Goal: Task Accomplishment & Management: Complete application form

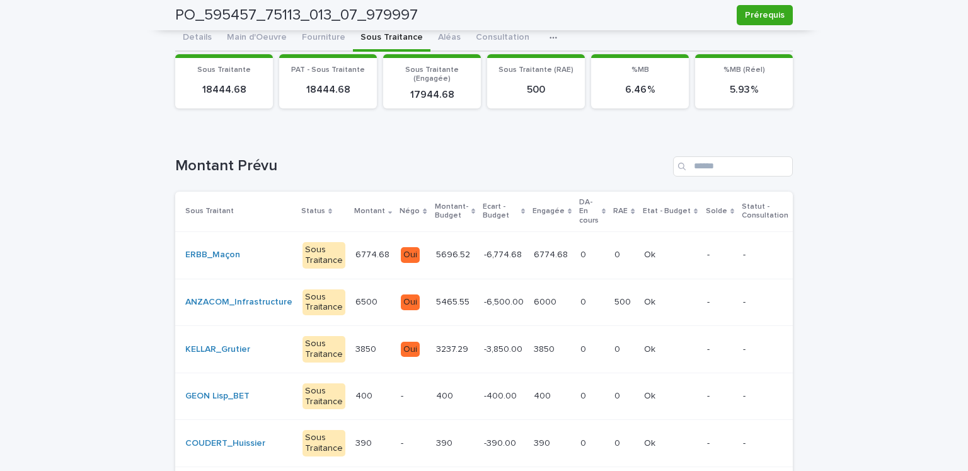
scroll to position [18, 0]
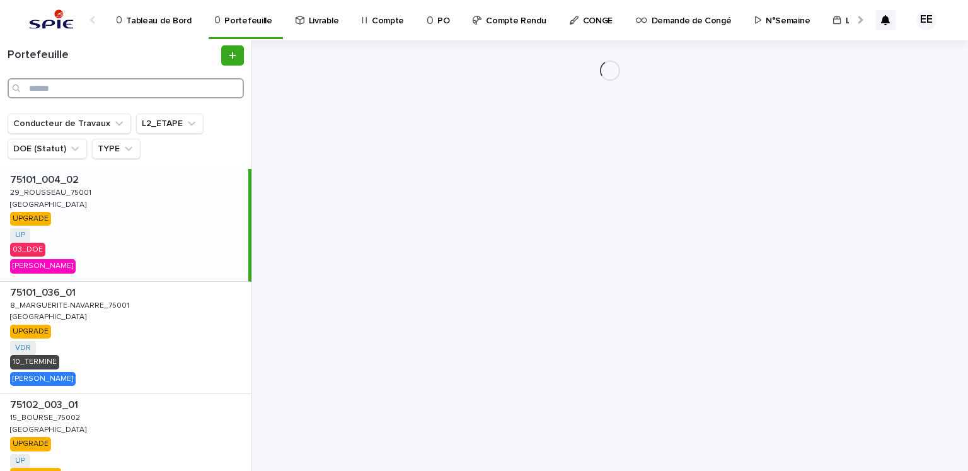
click at [197, 85] on input "Search" at bounding box center [126, 88] width 236 height 20
paste input "**********"
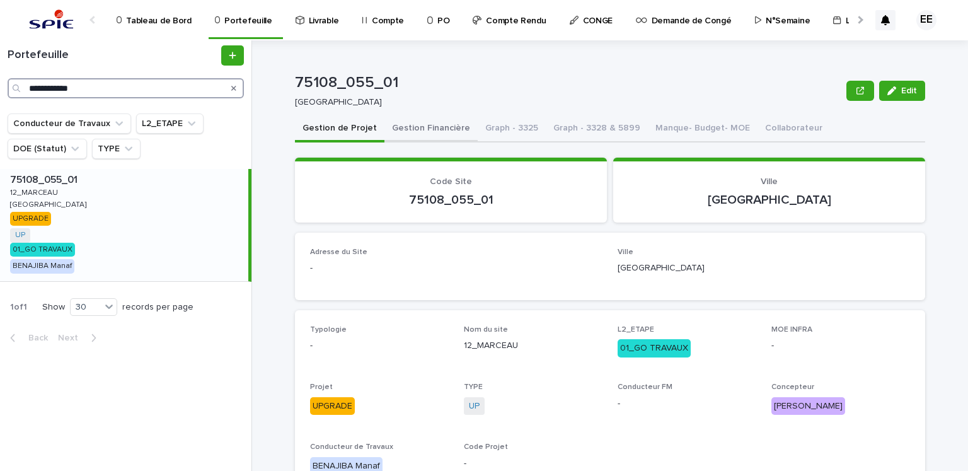
type input "**********"
click at [400, 121] on button "Gestion Financière" at bounding box center [430, 129] width 93 height 26
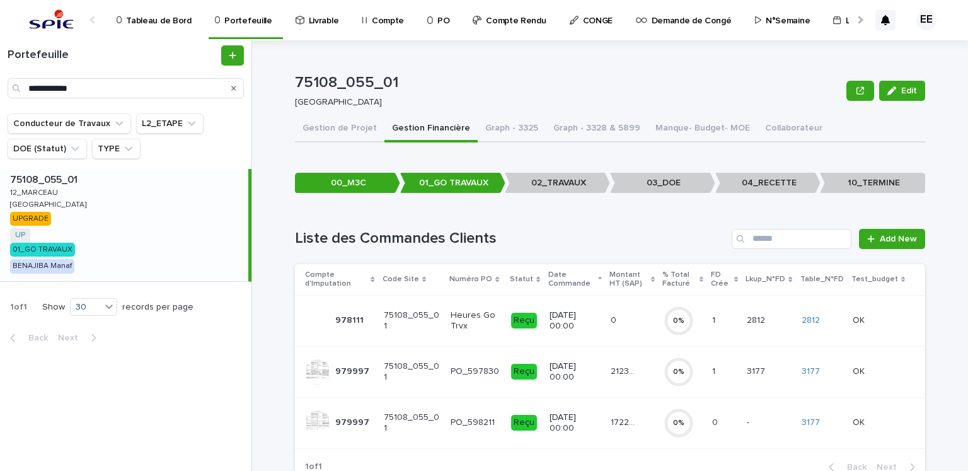
click at [622, 379] on div "21239.72 21239.72" at bounding box center [631, 371] width 43 height 21
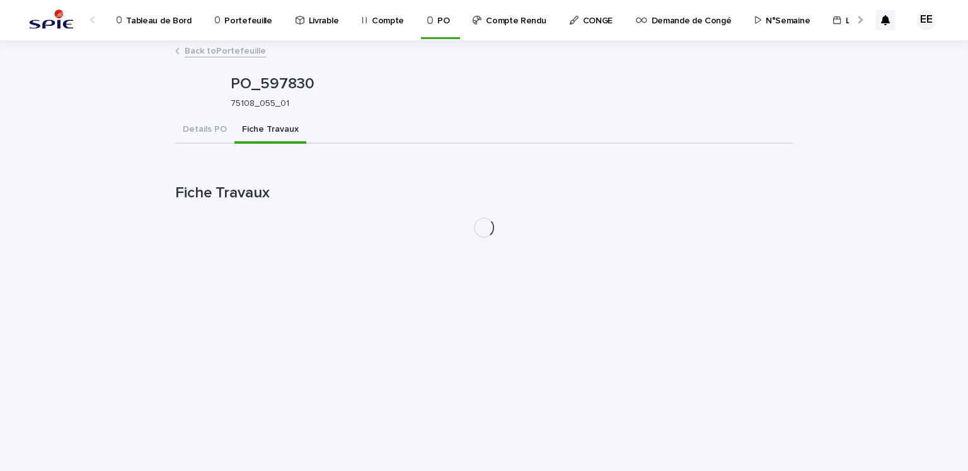
click at [263, 119] on button "Fiche Travaux" at bounding box center [270, 130] width 72 height 26
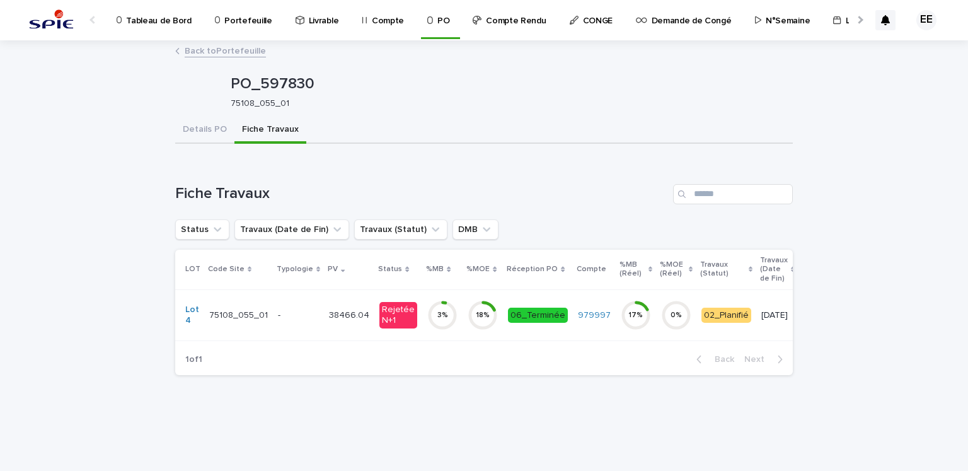
click at [362, 321] on td "38466.04 38466.04" at bounding box center [349, 314] width 50 height 51
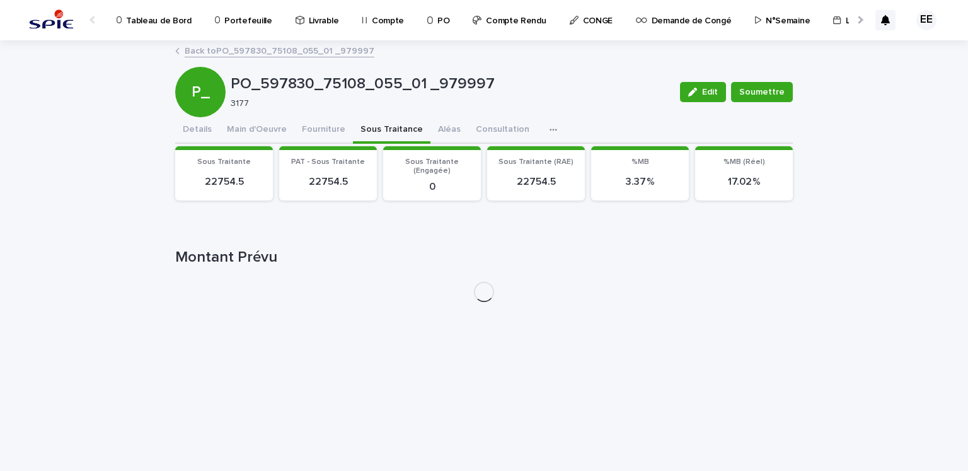
click at [383, 137] on button "Sous Traitance" at bounding box center [391, 130] width 77 height 26
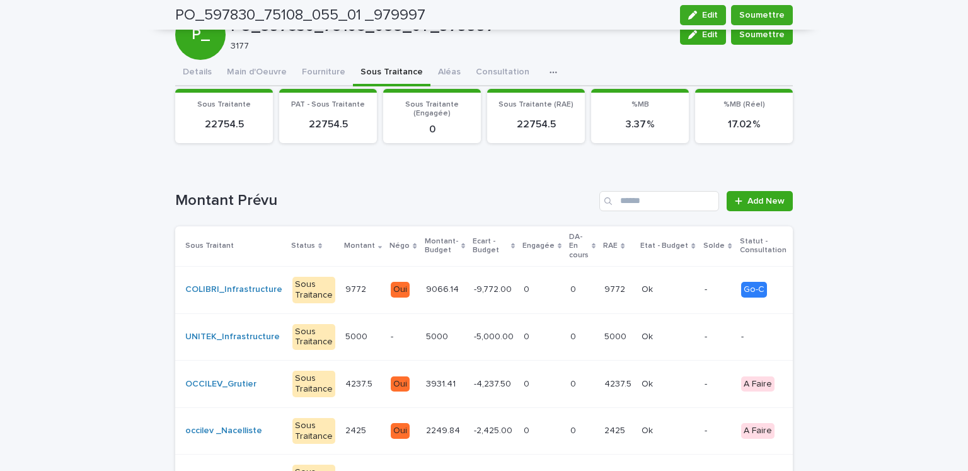
scroll to position [56, 0]
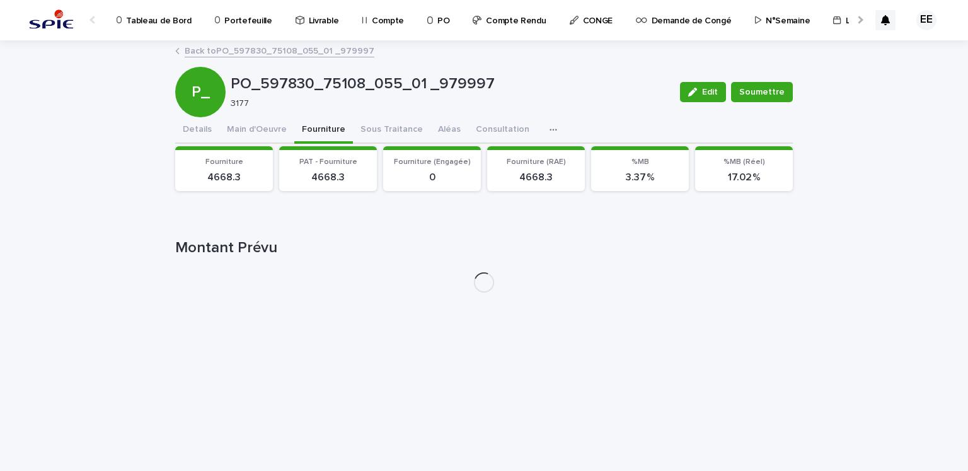
click at [327, 71] on div "PO_597830_75108_055_01 _979997 Edit Soumettre P_ PO_597830_75108_055_01 _979997…" at bounding box center [483, 172] width 617 height 261
click at [252, 129] on button "Main d'Oeuvre" at bounding box center [256, 130] width 75 height 26
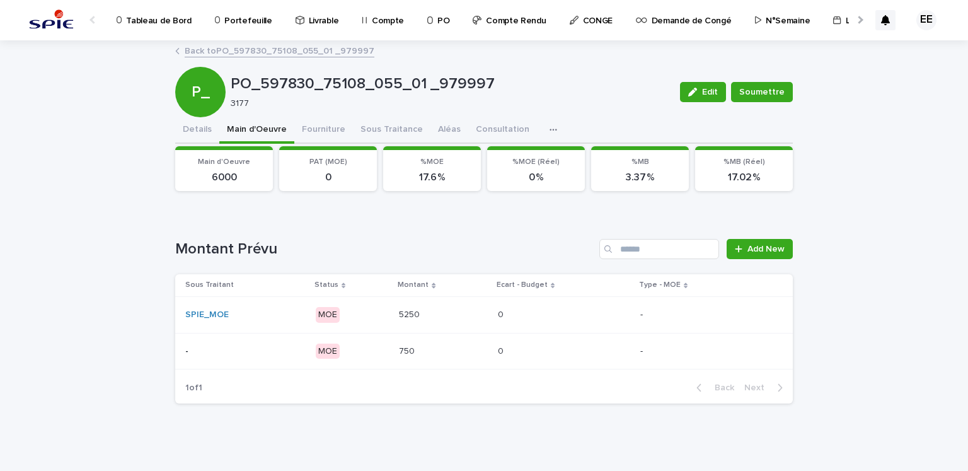
click at [442, 304] on div "5250 5250" at bounding box center [443, 314] width 89 height 21
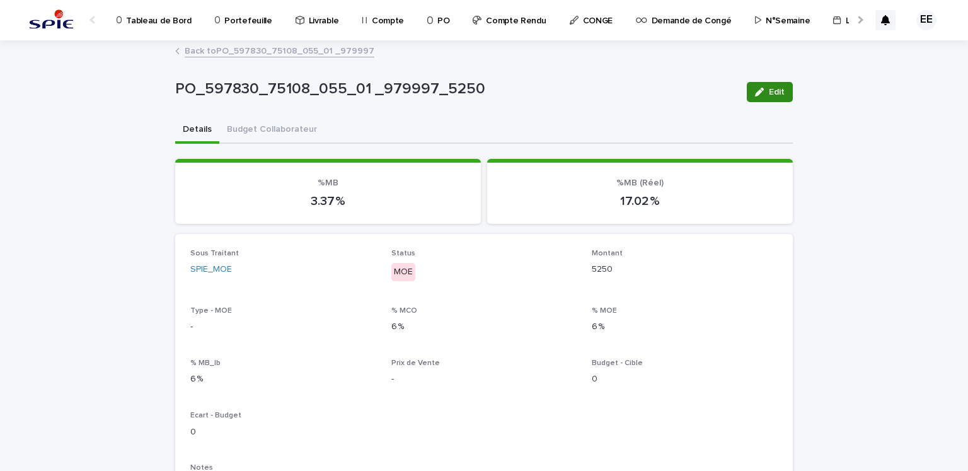
click at [769, 89] on span "Edit" at bounding box center [777, 92] width 16 height 9
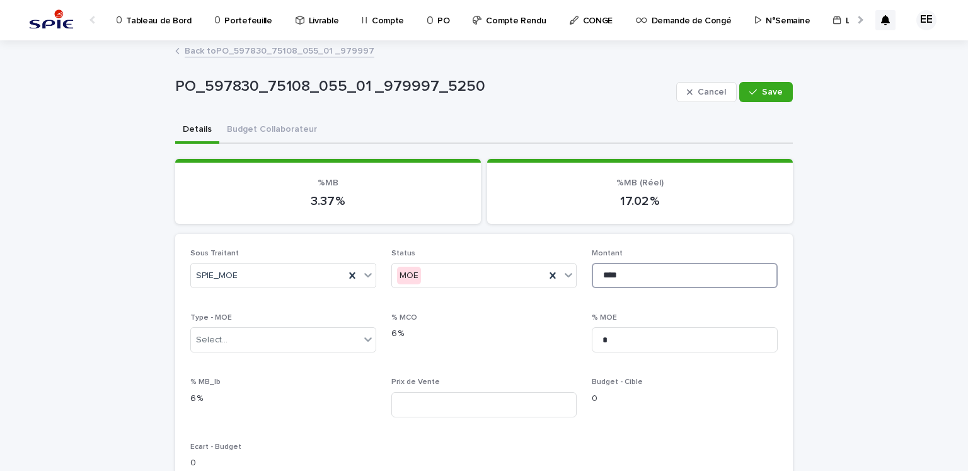
drag, startPoint x: 626, startPoint y: 268, endPoint x: 596, endPoint y: 275, distance: 31.0
click at [596, 275] on input "****" at bounding box center [685, 275] width 186 height 25
type input "****"
click at [774, 88] on span "Save" at bounding box center [772, 92] width 21 height 9
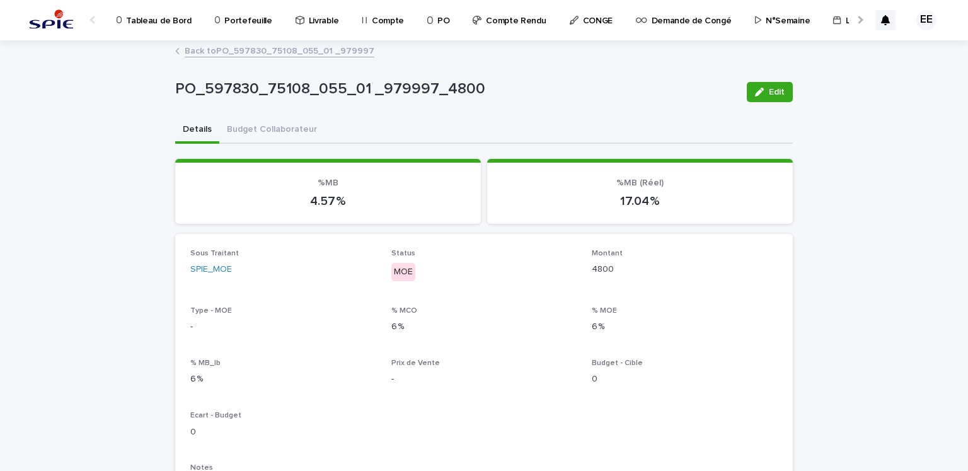
click at [774, 88] on span "Edit" at bounding box center [777, 92] width 16 height 9
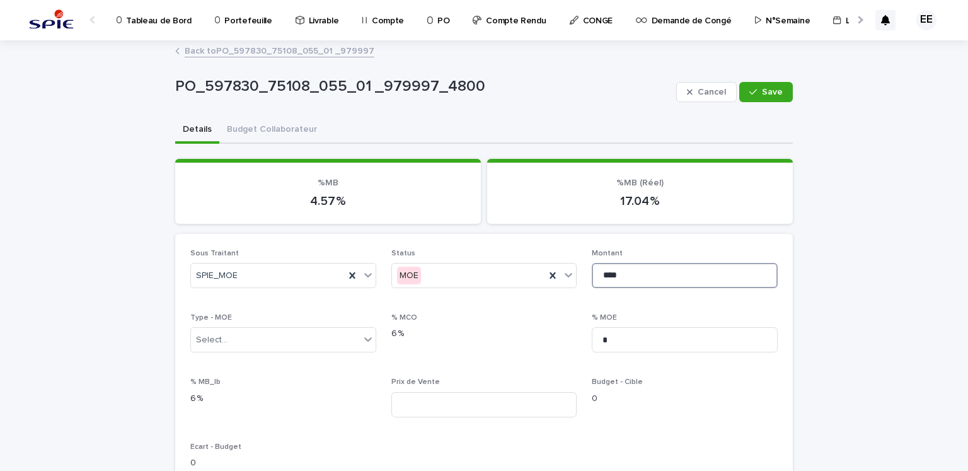
click at [609, 278] on input "****" at bounding box center [685, 275] width 186 height 25
type input "****"
click at [755, 91] on div "button" at bounding box center [755, 92] width 13 height 9
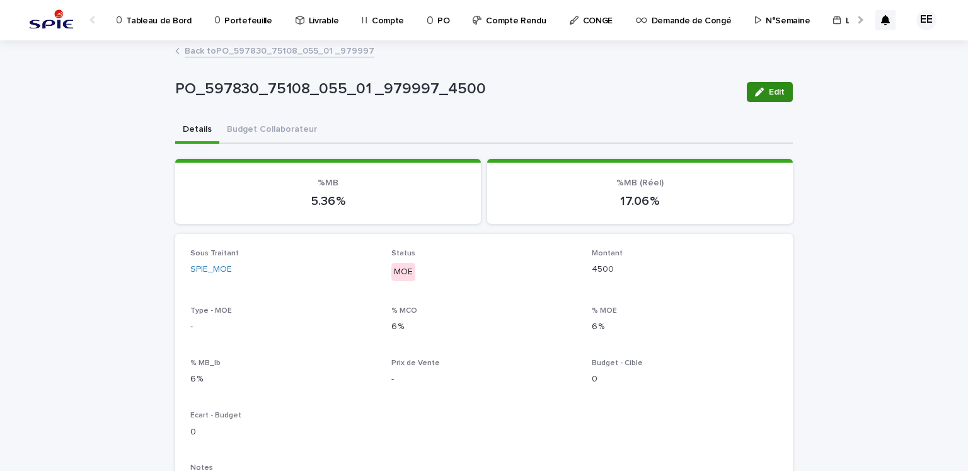
click at [771, 88] on span "Edit" at bounding box center [777, 92] width 16 height 9
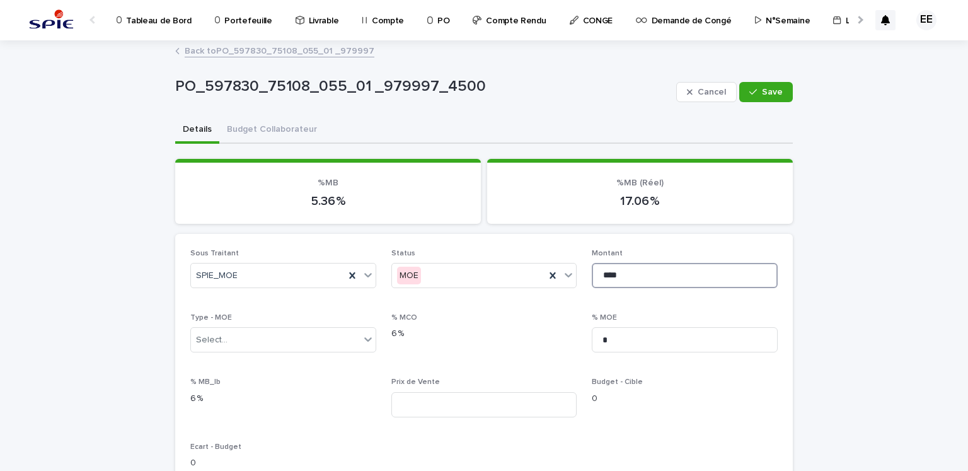
click at [609, 274] on input "****" at bounding box center [685, 275] width 186 height 25
type input "****"
click at [774, 90] on span "Save" at bounding box center [772, 92] width 21 height 9
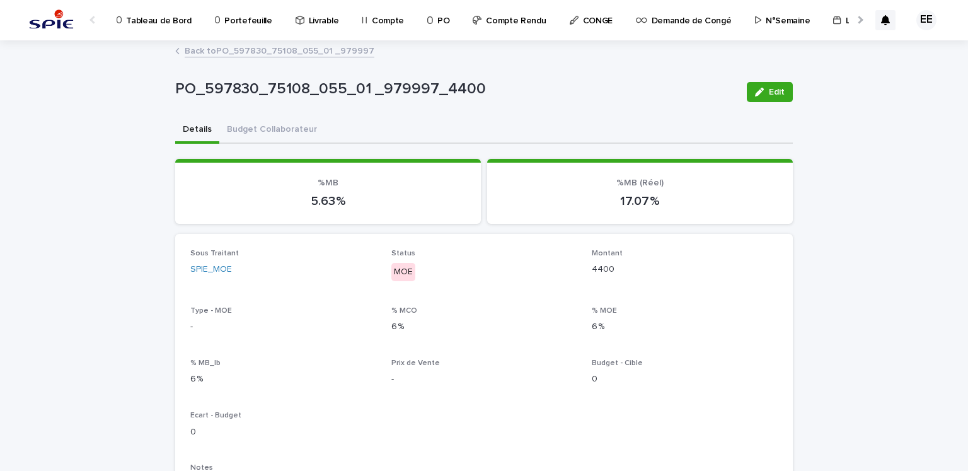
click at [359, 51] on link "Back to PO_597830_75108_055_01 _979997" at bounding box center [280, 50] width 190 height 14
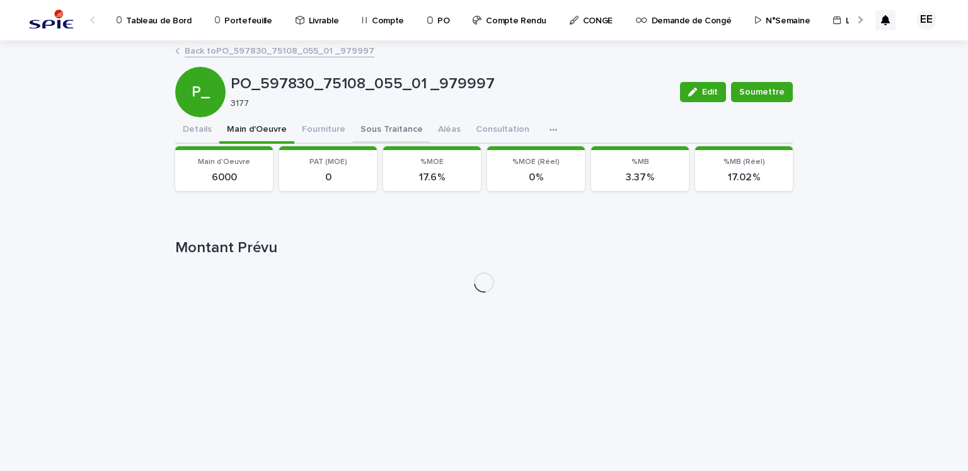
click at [406, 129] on button "Sous Traitance" at bounding box center [391, 130] width 77 height 26
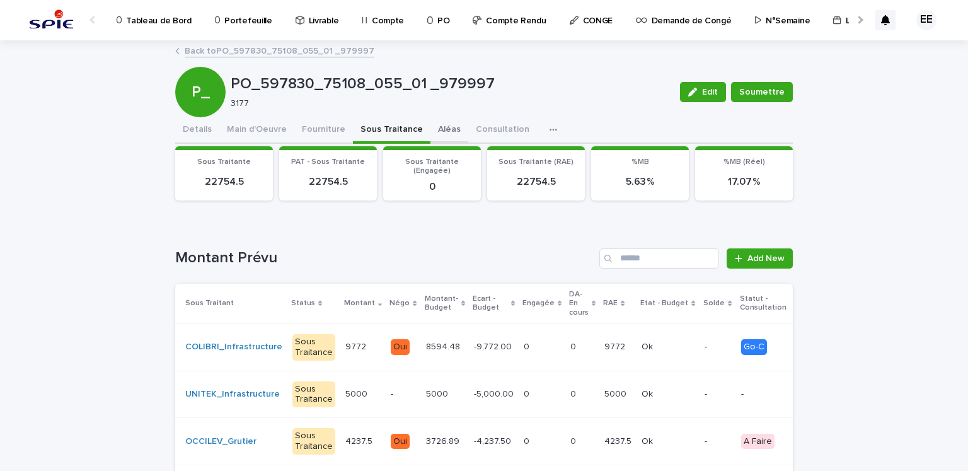
click at [432, 131] on button "Aléas" at bounding box center [449, 130] width 38 height 26
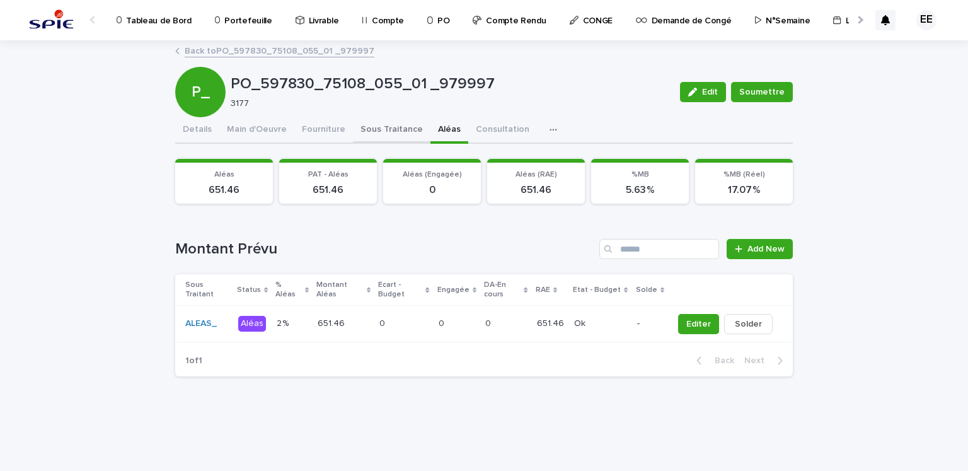
click at [364, 137] on button "Sous Traitance" at bounding box center [391, 130] width 77 height 26
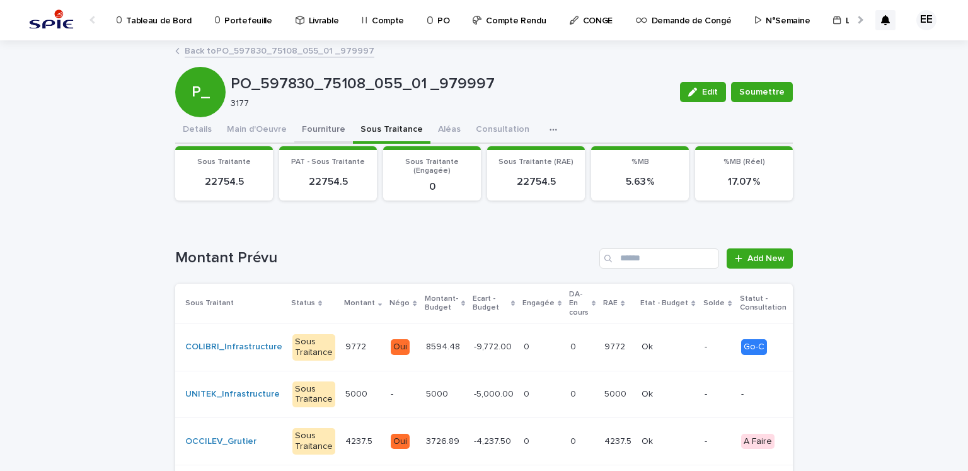
click at [315, 127] on button "Fourniture" at bounding box center [323, 130] width 59 height 26
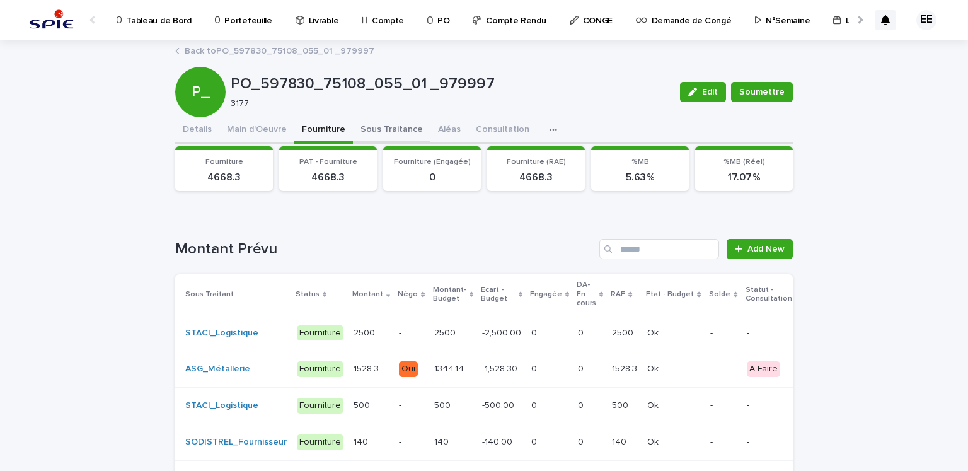
click at [386, 134] on button "Sous Traitance" at bounding box center [391, 130] width 77 height 26
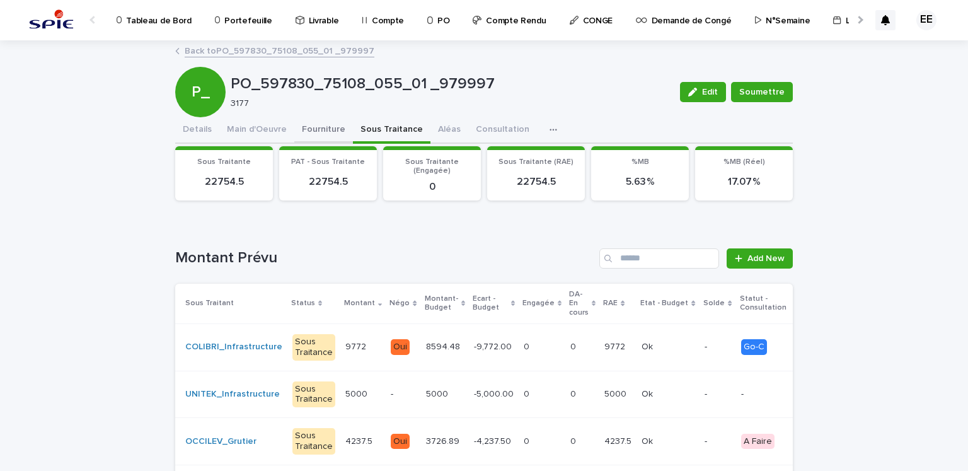
click at [300, 132] on button "Fourniture" at bounding box center [323, 130] width 59 height 26
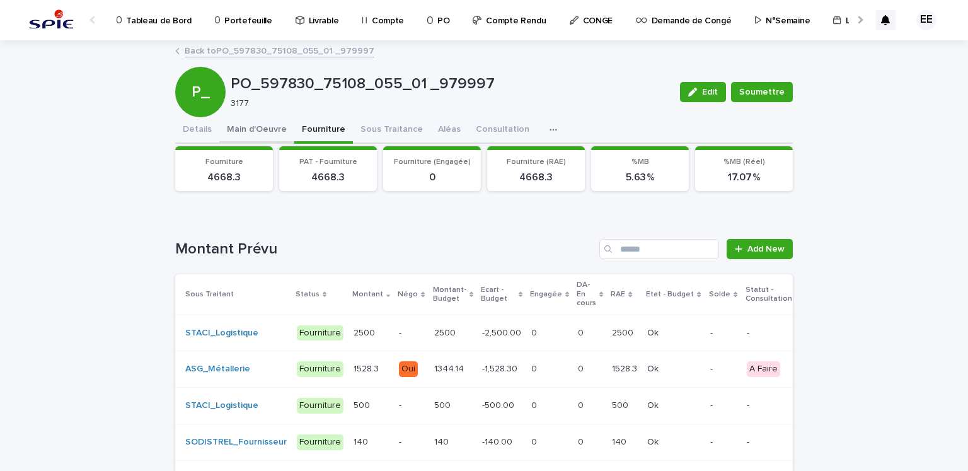
click at [275, 132] on button "Main d'Oeuvre" at bounding box center [256, 130] width 75 height 26
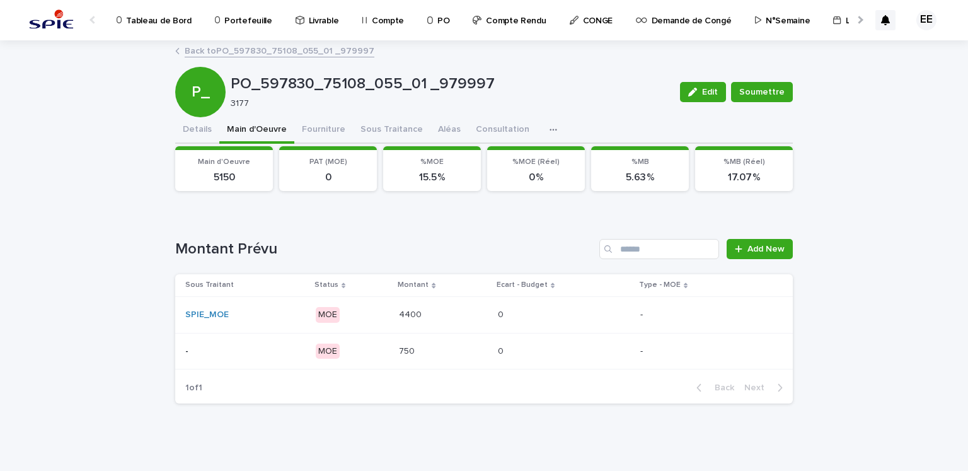
click at [459, 320] on div "4400 4400" at bounding box center [443, 314] width 89 height 21
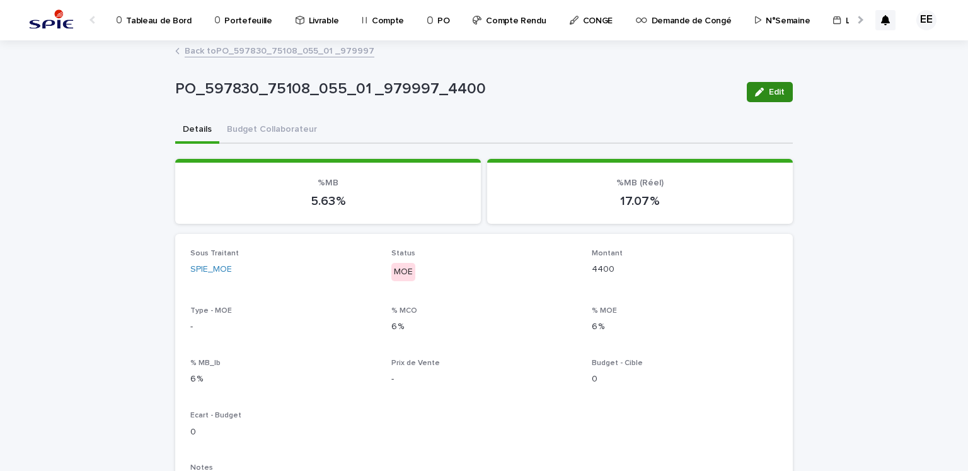
click at [758, 100] on button "Edit" at bounding box center [770, 92] width 46 height 20
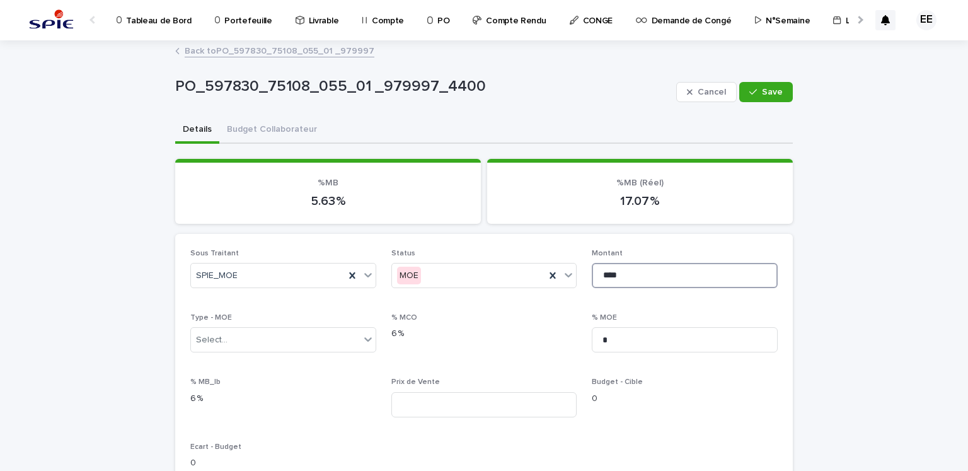
click at [609, 278] on input "****" at bounding box center [685, 275] width 186 height 25
type input "****"
click at [762, 96] on span "Save" at bounding box center [772, 92] width 21 height 9
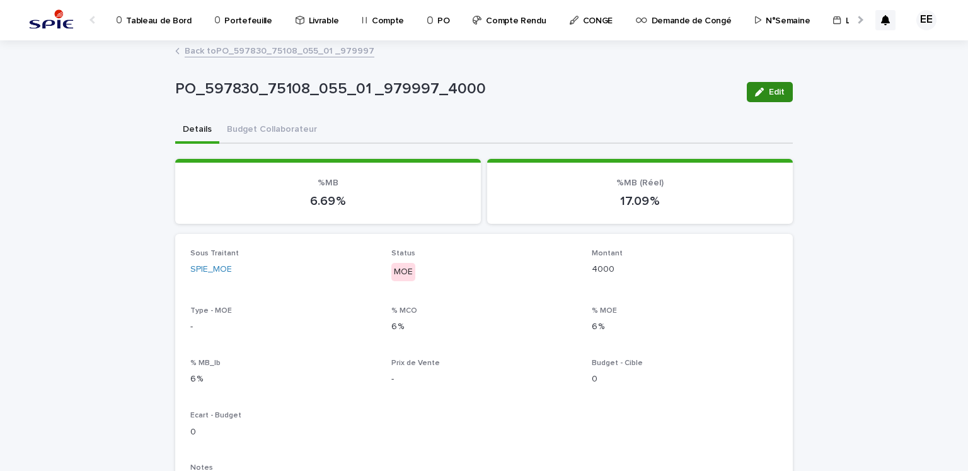
click at [755, 91] on icon "button" at bounding box center [759, 92] width 9 height 9
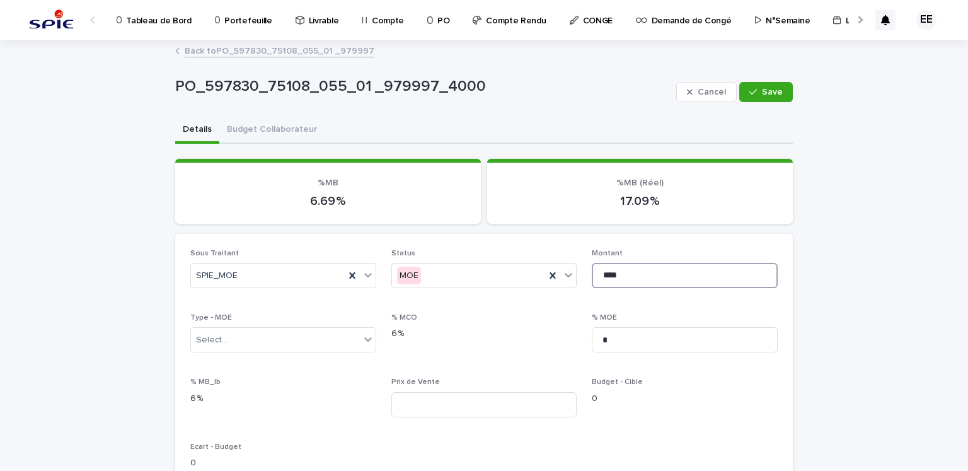
click at [607, 275] on input "****" at bounding box center [685, 275] width 186 height 25
type input "****"
click at [773, 86] on button "Save" at bounding box center [766, 92] width 54 height 20
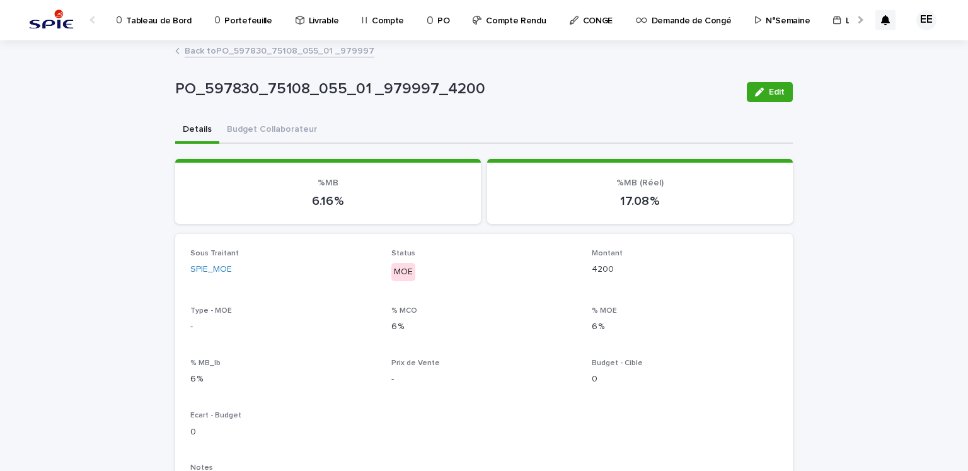
click at [330, 58] on div "Back to PO_597830_75108_055_01 _979997" at bounding box center [484, 52] width 630 height 18
click at [329, 56] on link "Back to PO_597830_75108_055_01 _979997" at bounding box center [280, 50] width 190 height 14
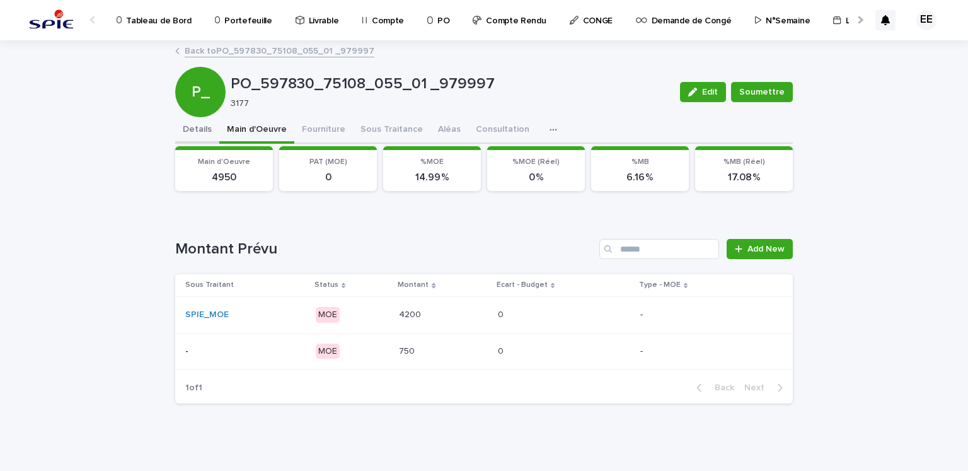
click at [202, 129] on button "Details" at bounding box center [197, 130] width 44 height 26
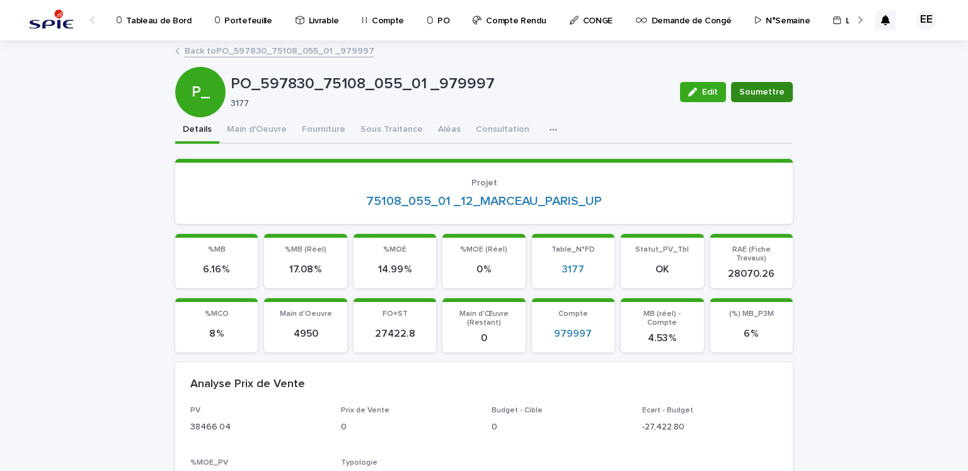
click at [759, 98] on span "Soumettre" at bounding box center [761, 92] width 45 height 13
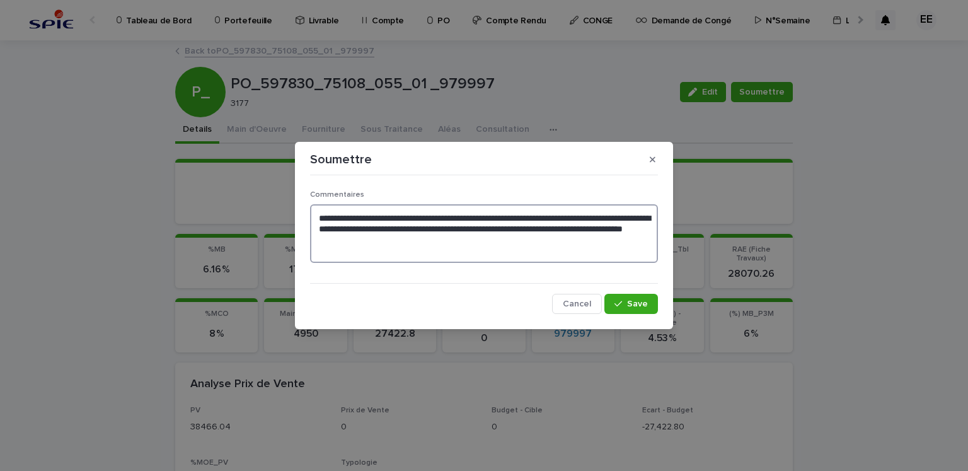
drag, startPoint x: 491, startPoint y: 247, endPoint x: 267, endPoint y: 202, distance: 228.8
click at [267, 202] on div "**********" at bounding box center [484, 235] width 968 height 471
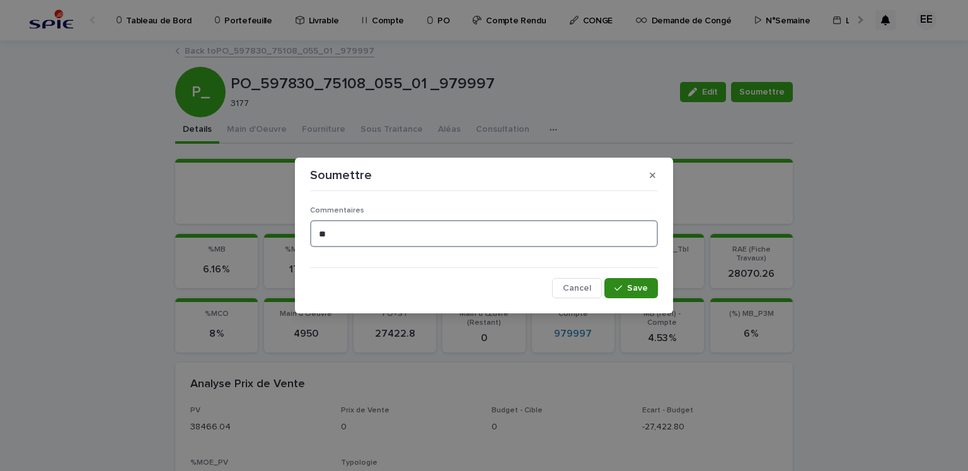
type textarea "**"
click at [626, 285] on div "button" at bounding box center [620, 288] width 13 height 9
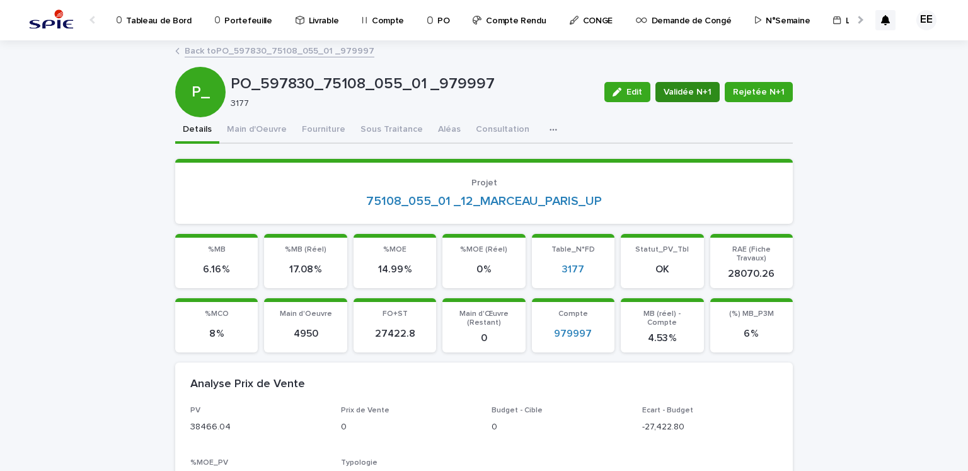
click at [699, 94] on span "Validée N+1" at bounding box center [687, 92] width 48 height 13
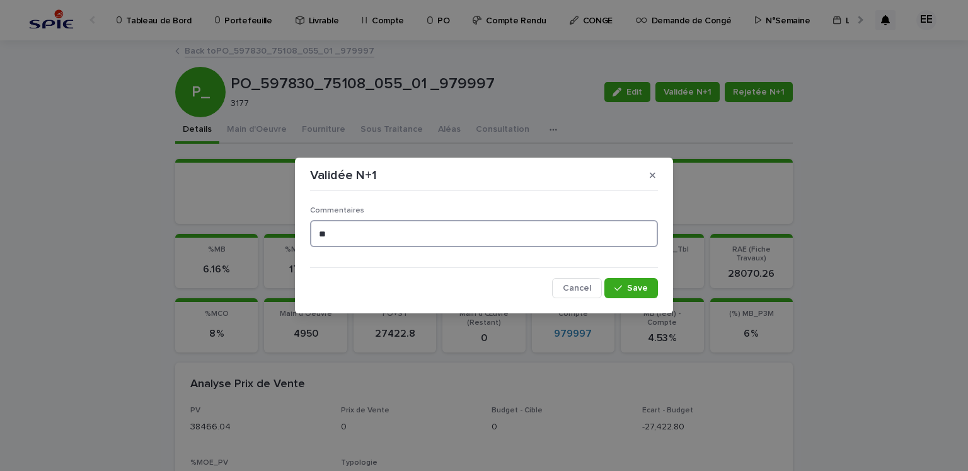
click at [581, 241] on textarea "**" at bounding box center [484, 233] width 348 height 27
type textarea "**********"
click at [641, 287] on span "Save" at bounding box center [637, 288] width 21 height 9
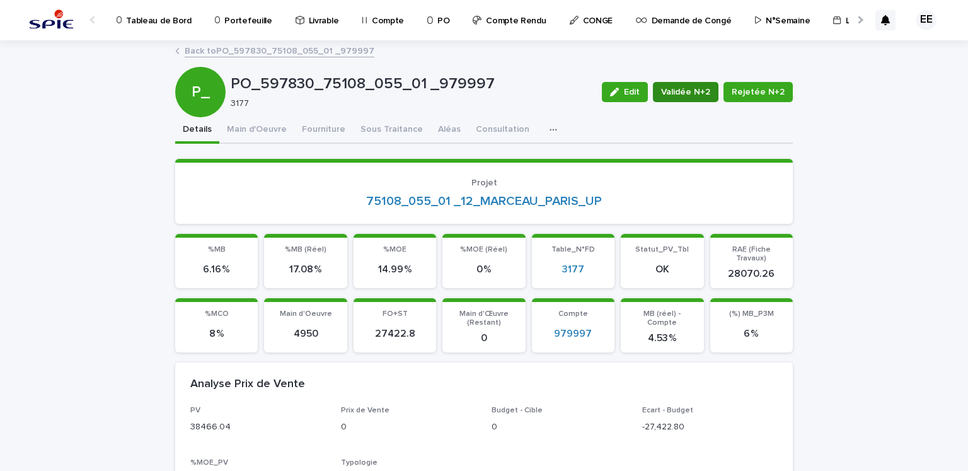
click at [699, 91] on span "Validée N+2" at bounding box center [685, 92] width 49 height 13
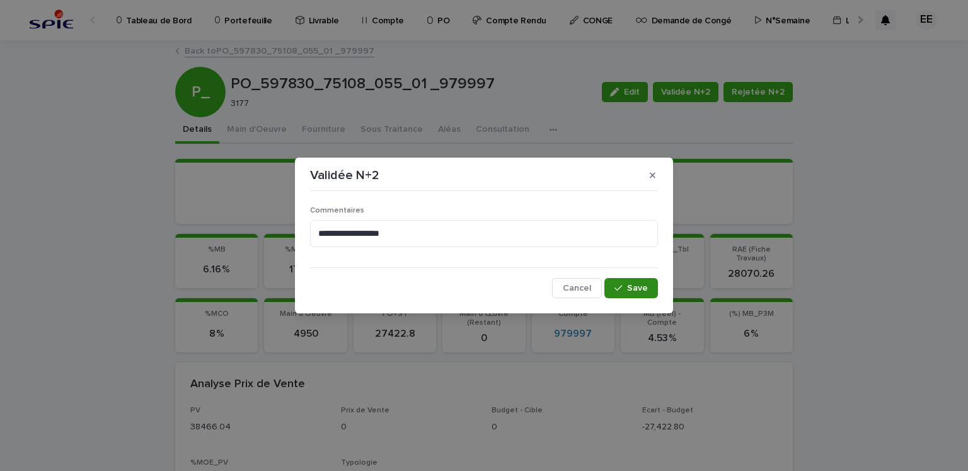
click at [633, 288] on span "Save" at bounding box center [637, 288] width 21 height 9
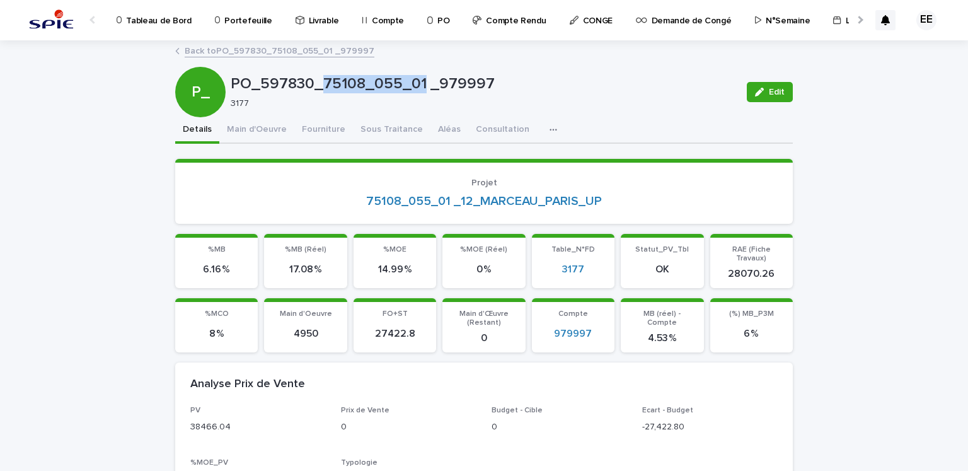
drag, startPoint x: 407, startPoint y: 82, endPoint x: 318, endPoint y: 79, distance: 89.5
click at [318, 79] on p "PO_597830_75108_055_01 _979997" at bounding box center [484, 84] width 506 height 18
copy p "75108_055_01"
click at [314, 53] on link "Back to PO_597830_75108_055_01 _979997" at bounding box center [280, 50] width 190 height 14
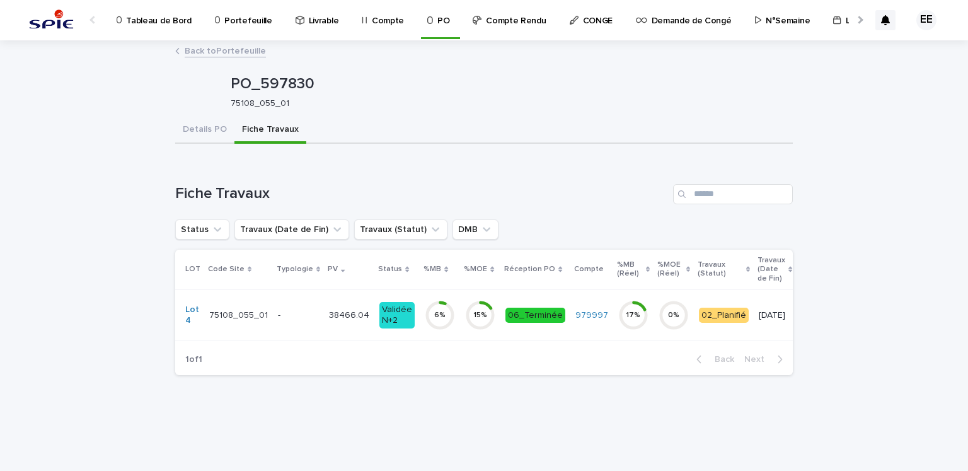
click at [858, 23] on div at bounding box center [859, 19] width 20 height 39
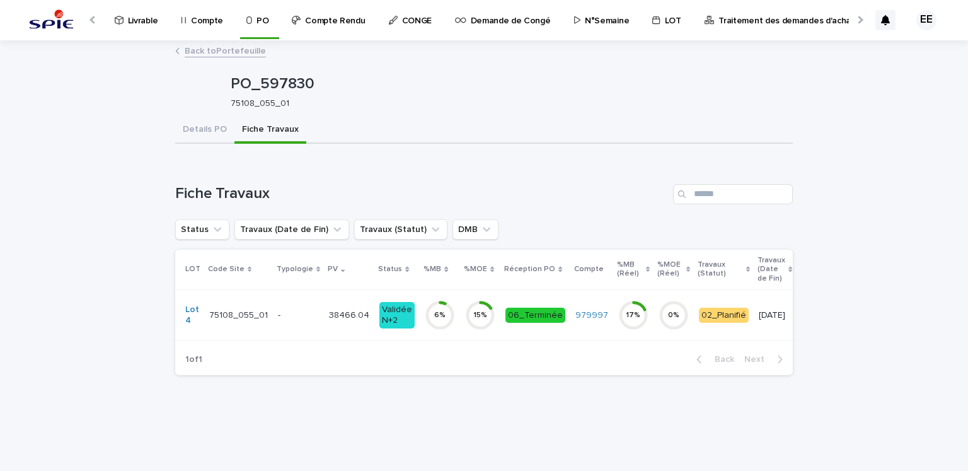
scroll to position [0, 265]
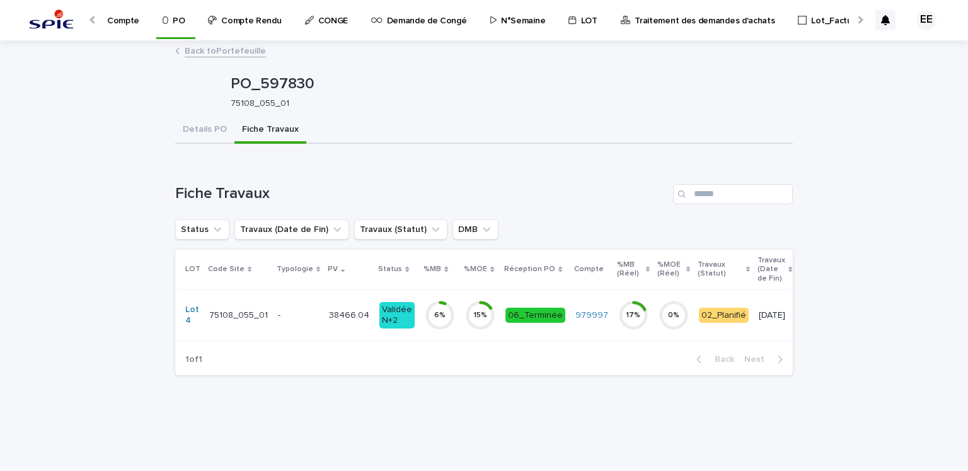
click at [724, 24] on p "Traitement des demandes d'achats" at bounding box center [704, 13] width 140 height 26
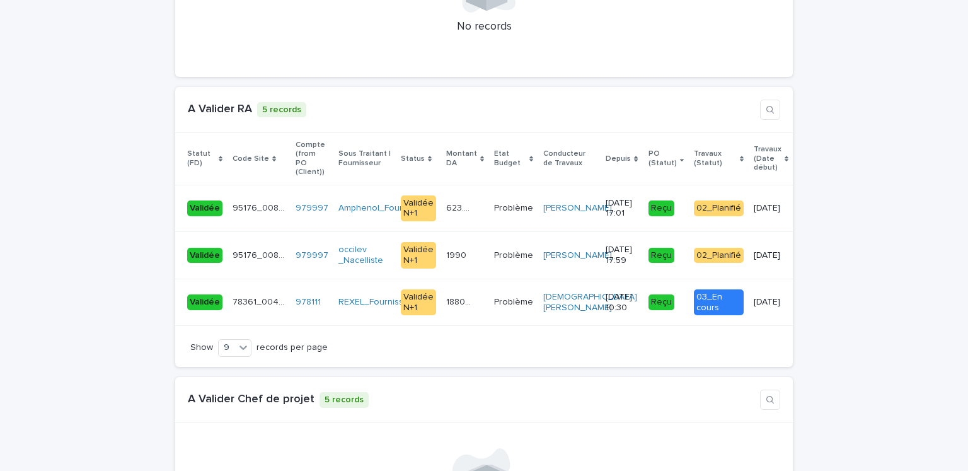
scroll to position [1667, 0]
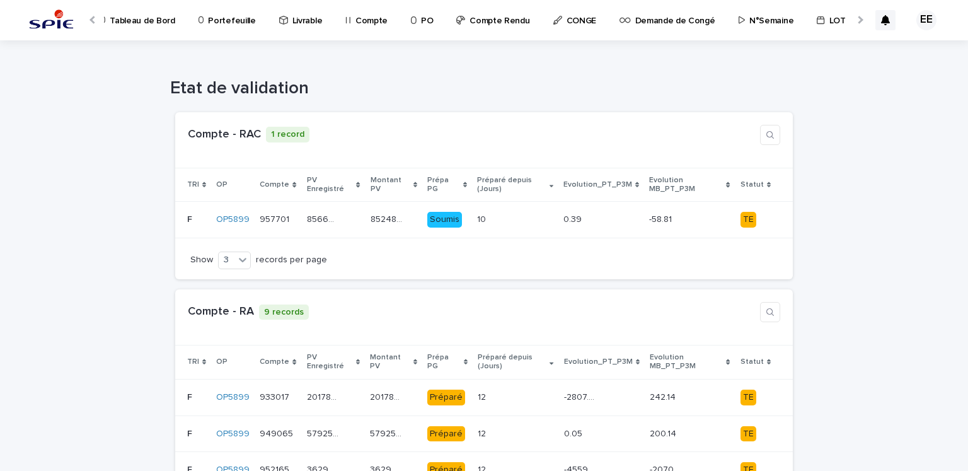
click at [239, 15] on p "Portefeuille" at bounding box center [231, 13] width 47 height 26
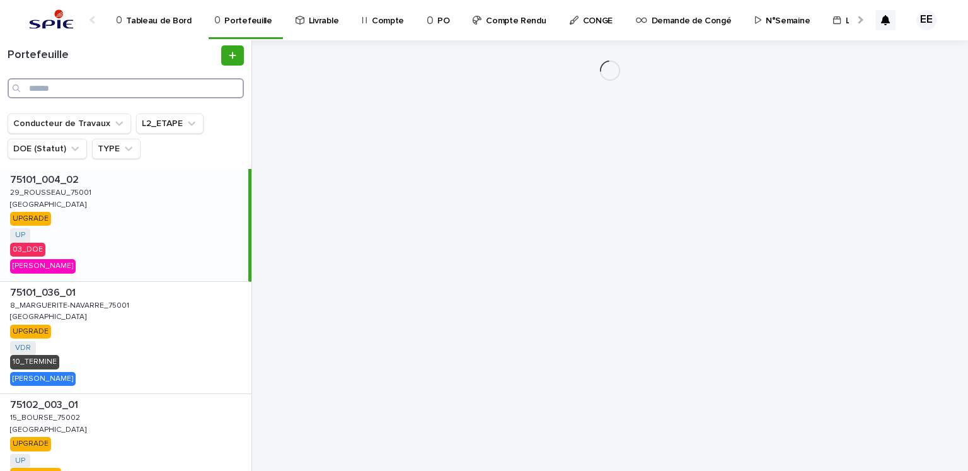
click at [132, 91] on input "Search" at bounding box center [126, 88] width 236 height 20
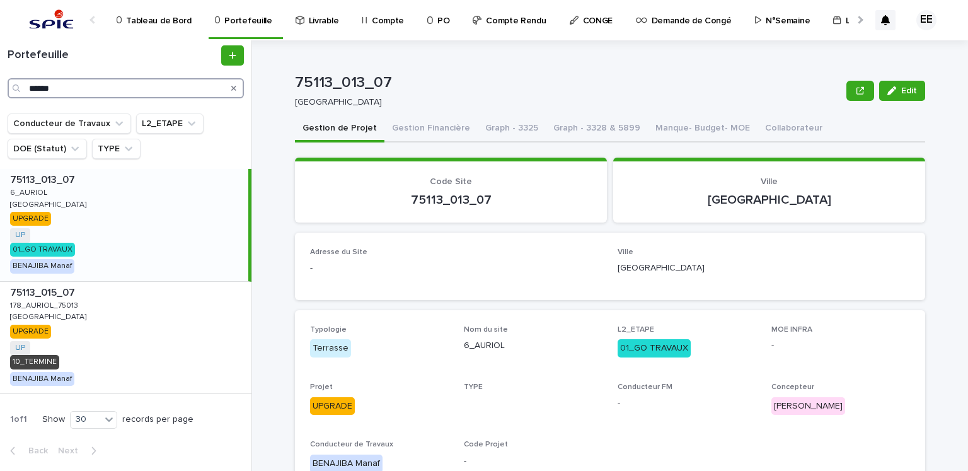
type input "******"
click at [425, 133] on button "Gestion Financière" at bounding box center [430, 129] width 93 height 26
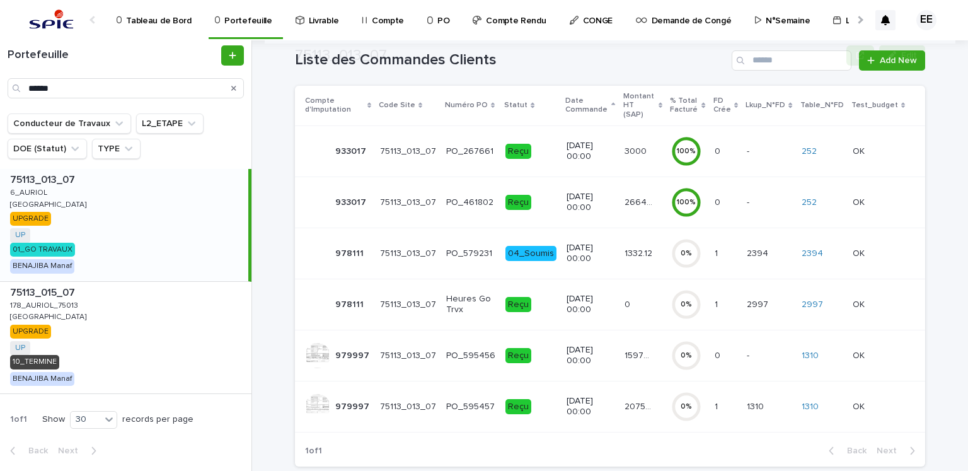
scroll to position [189, 0]
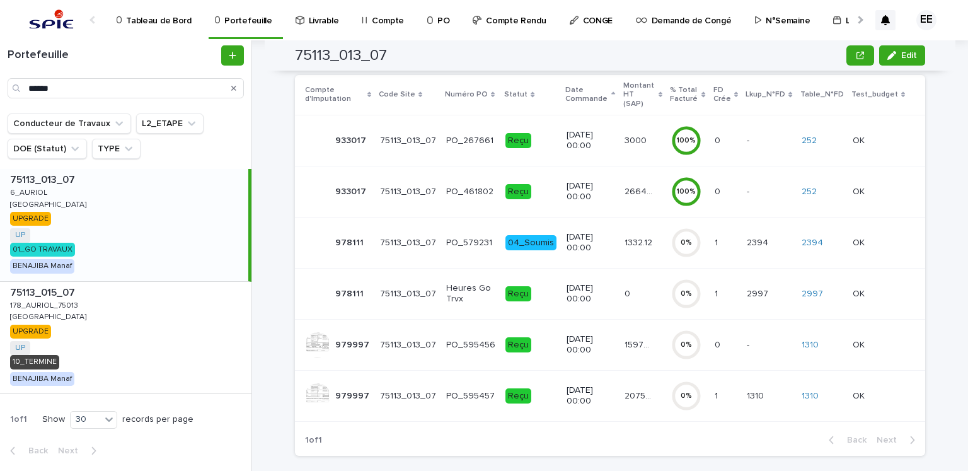
click at [631, 392] on div "20750.87 20750.87" at bounding box center [642, 396] width 37 height 21
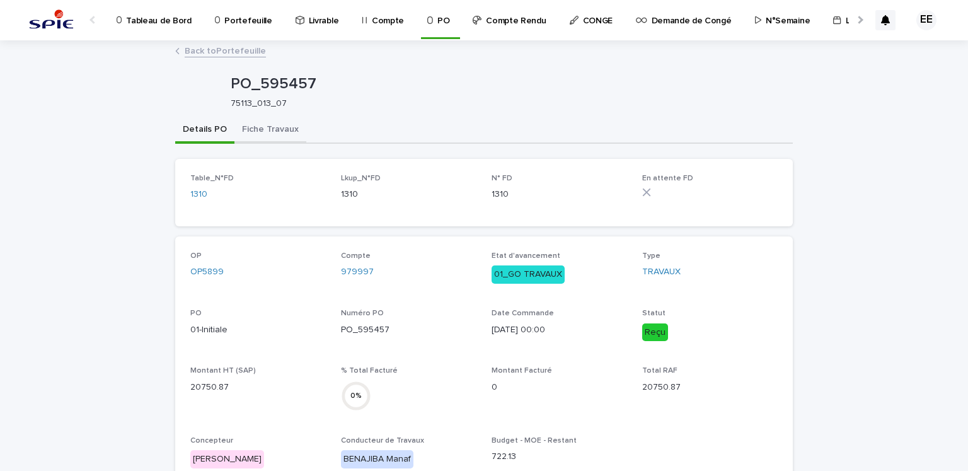
click at [284, 134] on button "Fiche Travaux" at bounding box center [270, 130] width 72 height 26
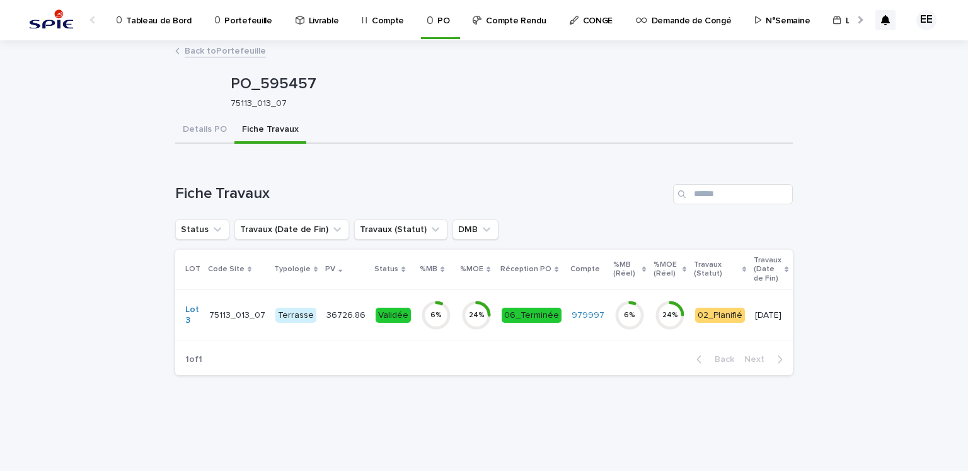
click at [335, 316] on p "36726.86" at bounding box center [347, 313] width 42 height 13
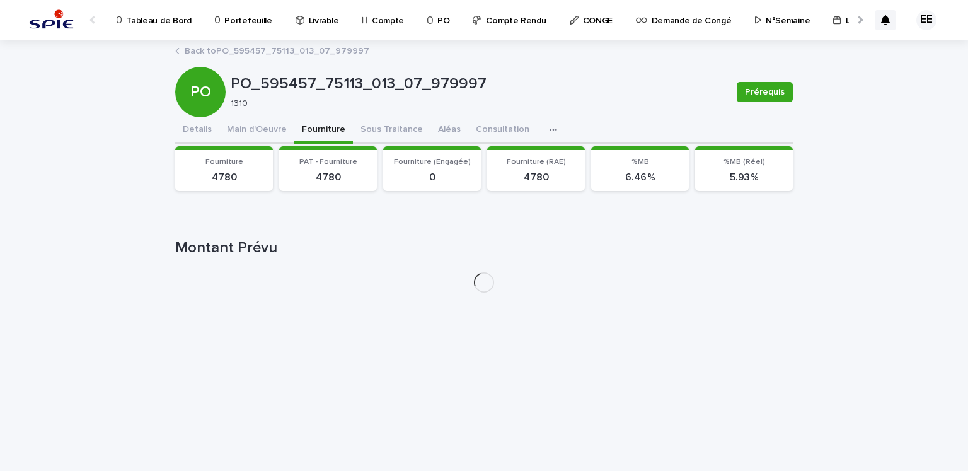
click at [305, 129] on button "Fourniture" at bounding box center [323, 130] width 59 height 26
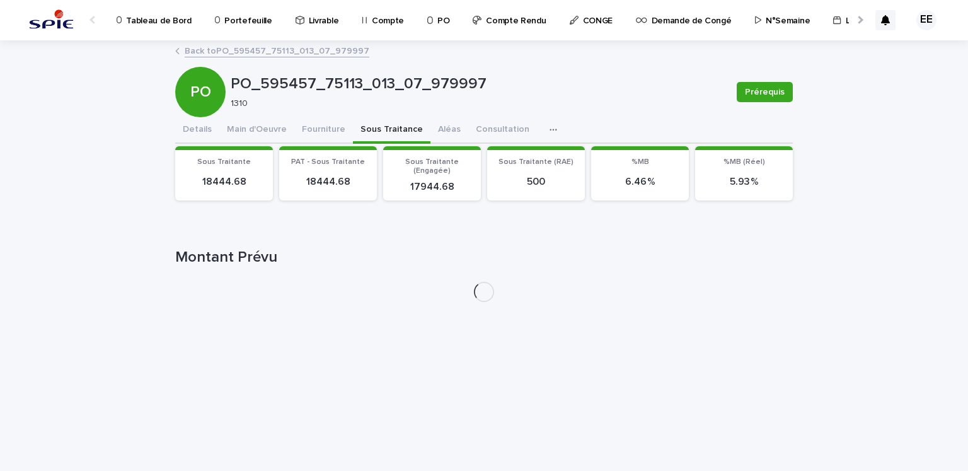
click at [361, 124] on button "Sous Traitance" at bounding box center [391, 130] width 77 height 26
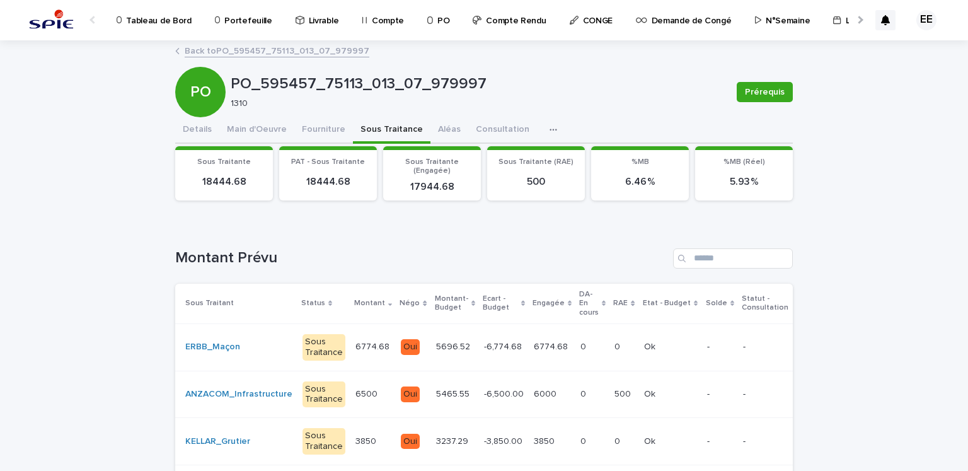
click at [441, 353] on div "5696.52 5696.52" at bounding box center [455, 346] width 38 height 21
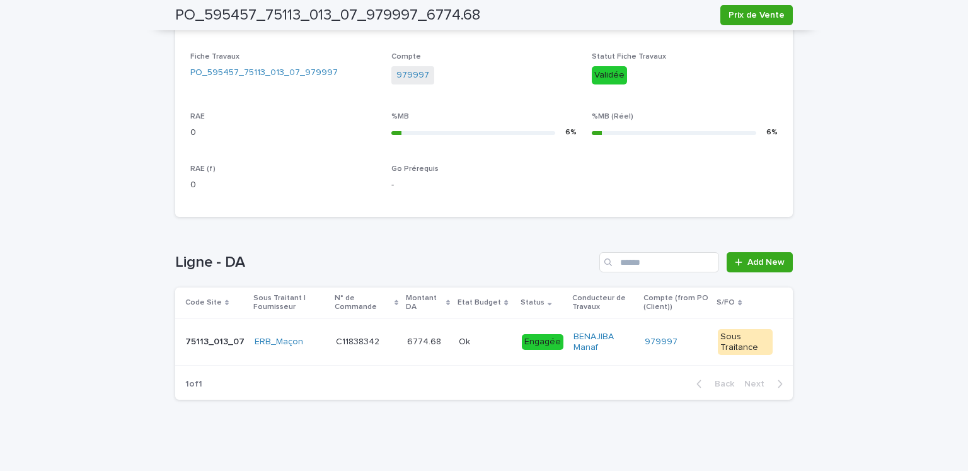
scroll to position [465, 0]
click at [340, 348] on div "C11838342 C11838342" at bounding box center [366, 340] width 61 height 21
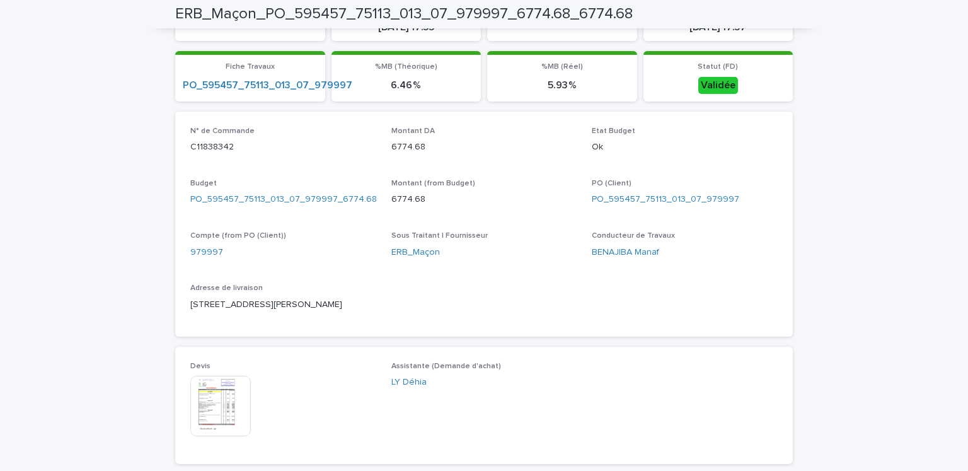
scroll to position [364, 0]
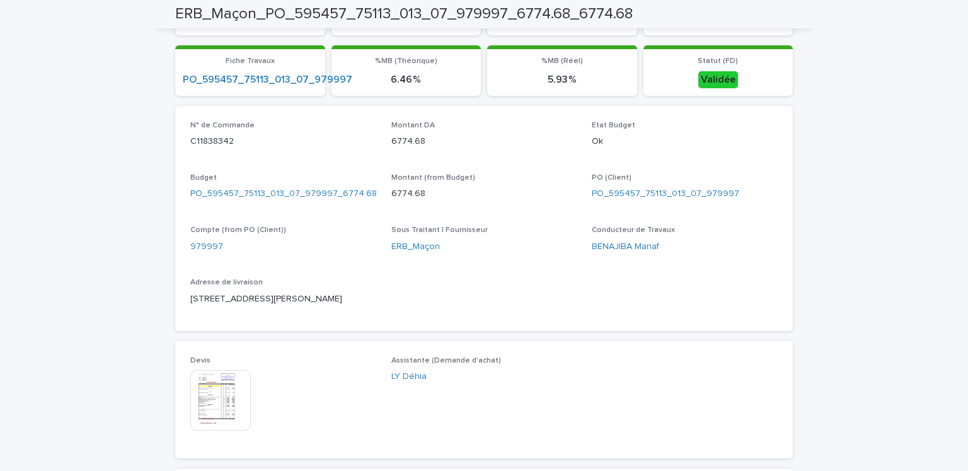
click at [226, 380] on img at bounding box center [220, 400] width 60 height 60
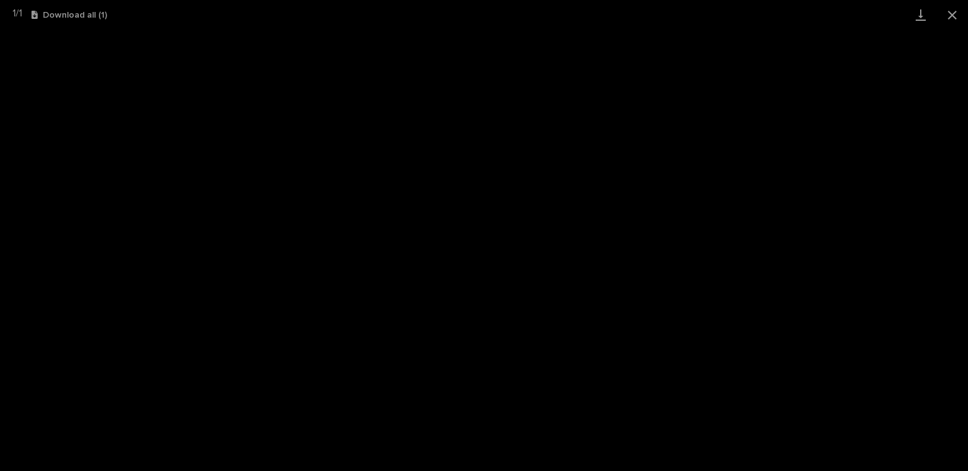
scroll to position [311, 0]
click at [953, 21] on button "Close gallery" at bounding box center [952, 15] width 32 height 30
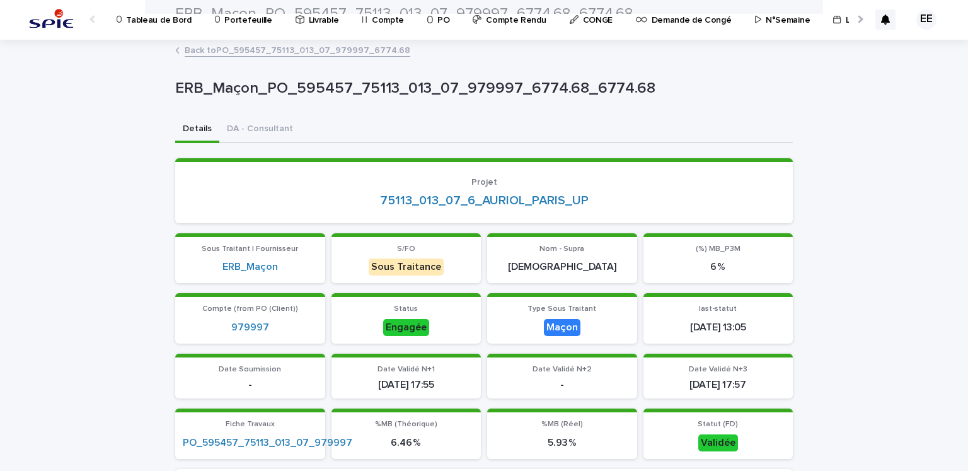
scroll to position [0, 0]
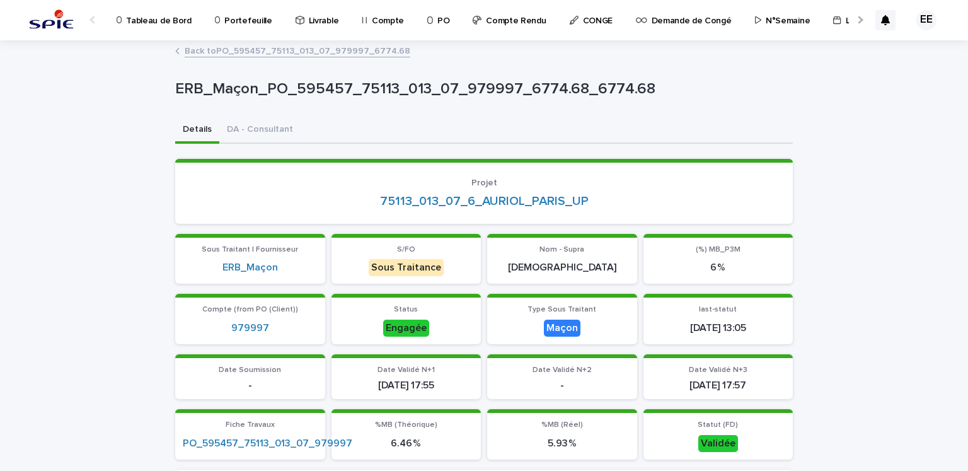
click at [327, 54] on link "Back to PO_595457_75113_013_07_979997_6774.68" at bounding box center [298, 50] width 226 height 14
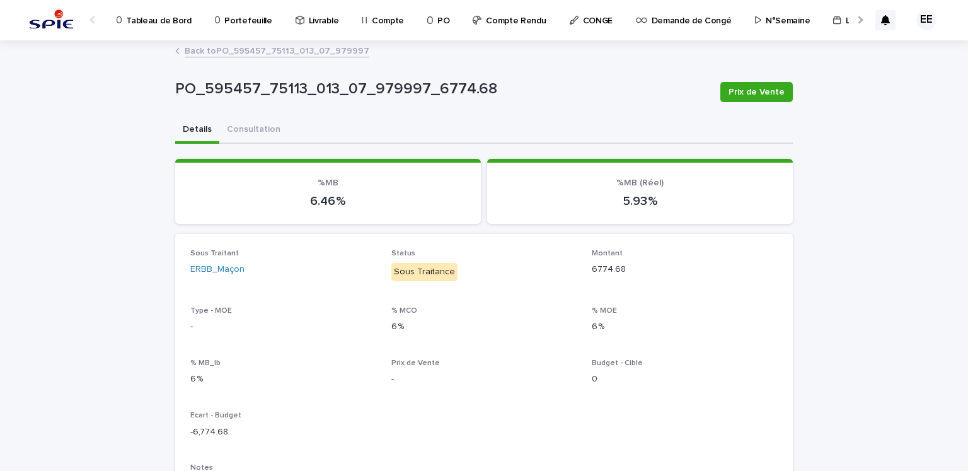
click at [327, 54] on link "Back to PO_595457_75113_013_07_979997" at bounding box center [277, 50] width 185 height 14
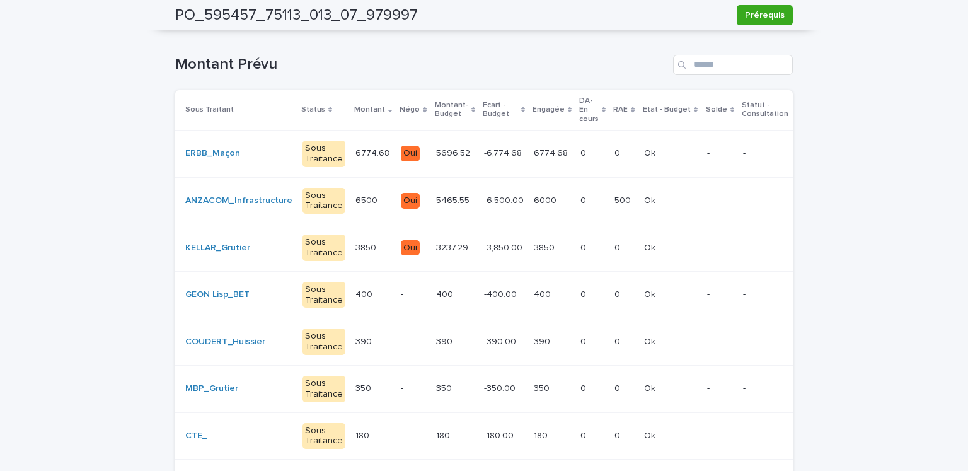
scroll to position [197, 0]
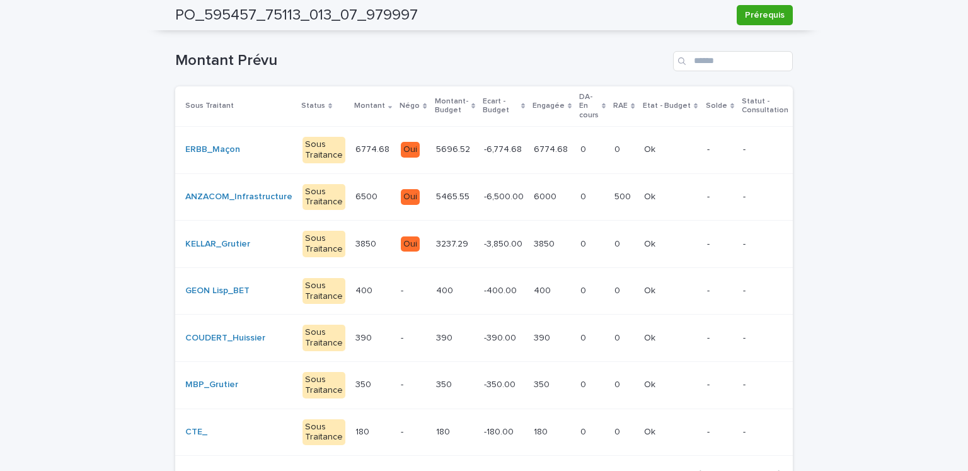
click at [484, 156] on div "-6,774.68 -6,774.68" at bounding box center [504, 149] width 40 height 21
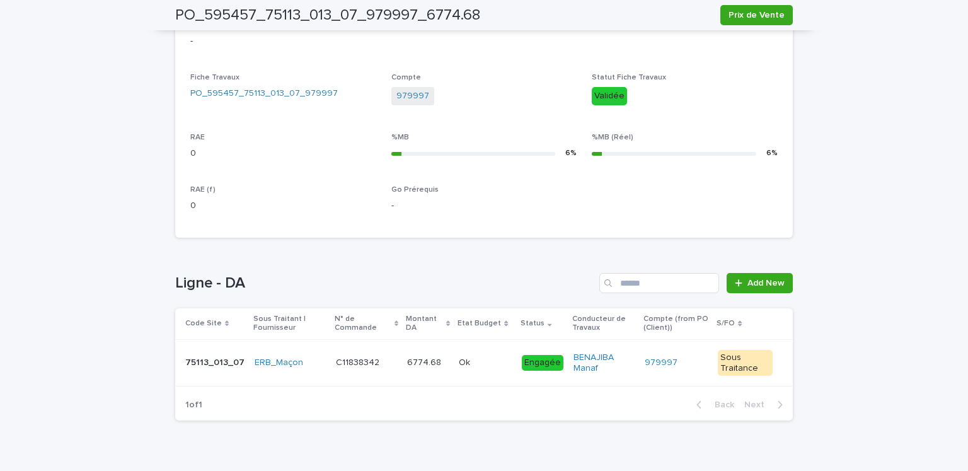
scroll to position [460, 0]
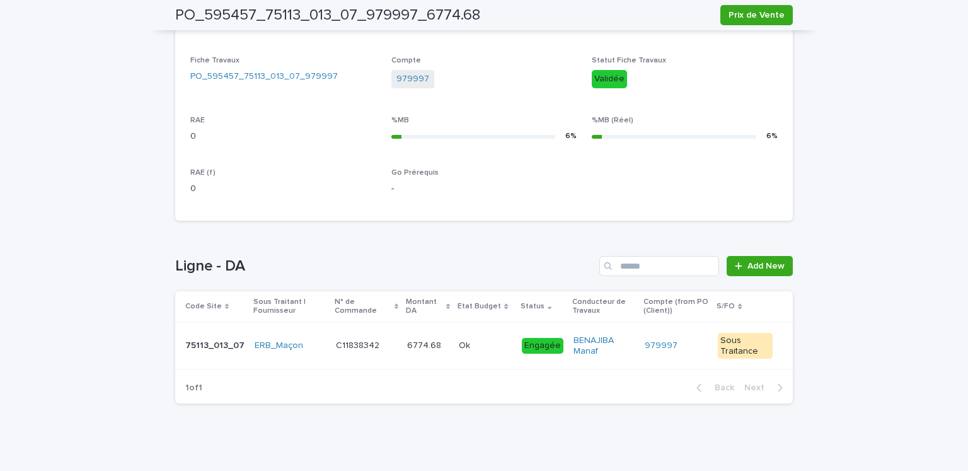
click at [421, 339] on p "6774.68" at bounding box center [425, 344] width 37 height 13
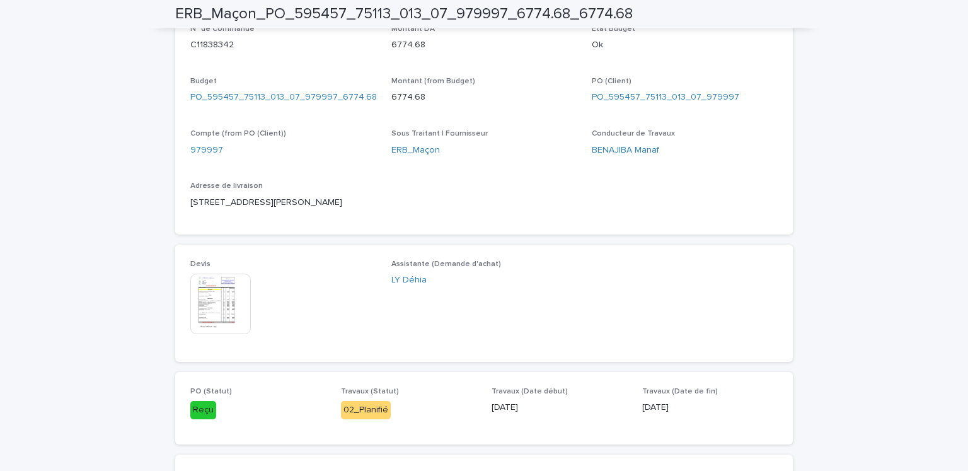
scroll to position [461, 0]
click at [228, 298] on img at bounding box center [220, 302] width 60 height 60
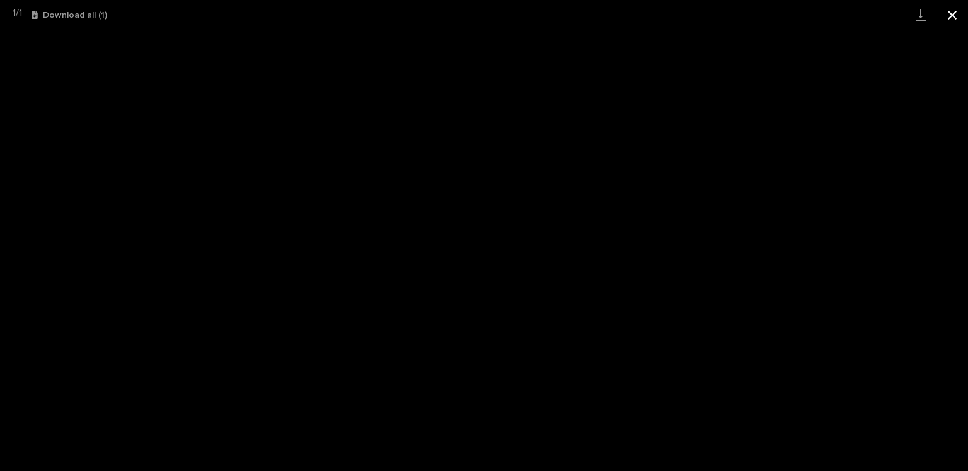
click at [946, 14] on button "Close gallery" at bounding box center [952, 15] width 32 height 30
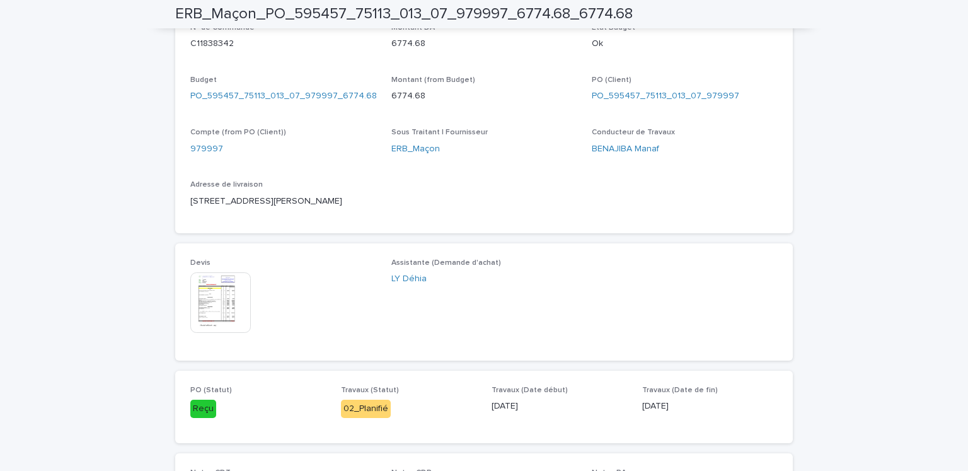
click at [960, 208] on div "Tableau de Bord Portefeuille Livrable Compte PO Compte Rendu CONGE Demande de C…" at bounding box center [484, 235] width 968 height 471
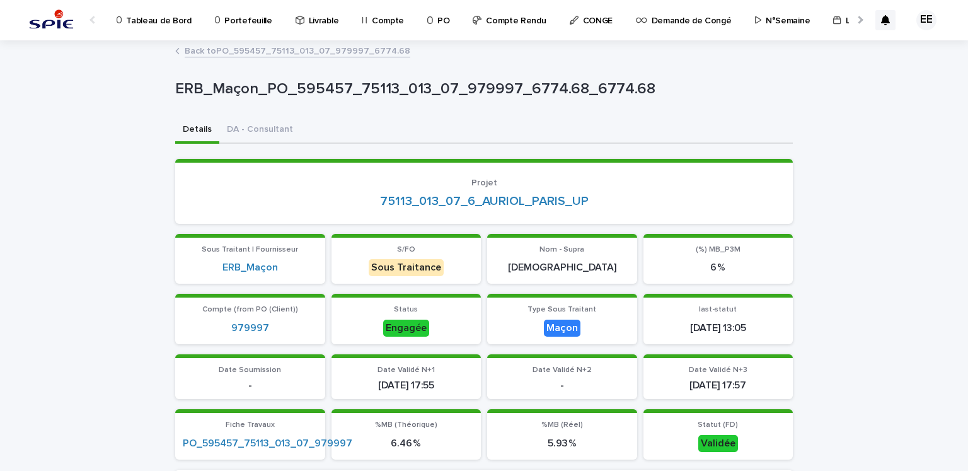
click at [231, 28] on link "Portefeuille" at bounding box center [246, 19] width 64 height 39
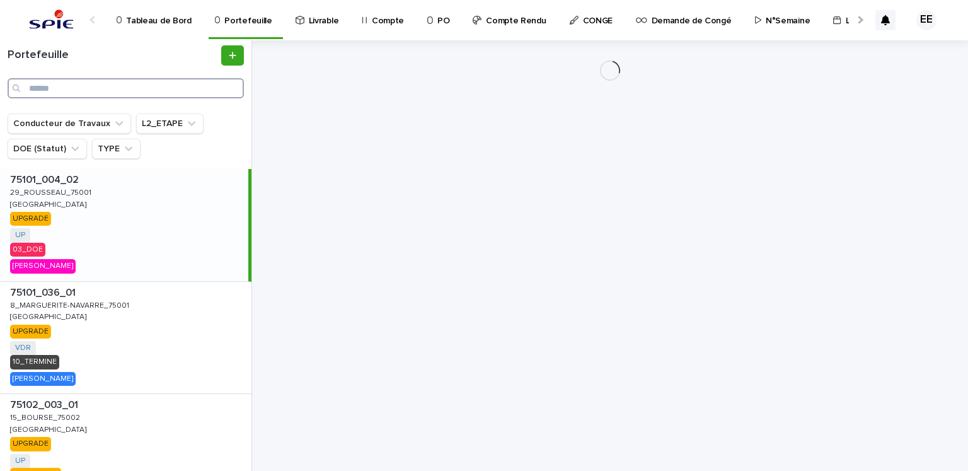
click at [157, 88] on input "Search" at bounding box center [126, 88] width 236 height 20
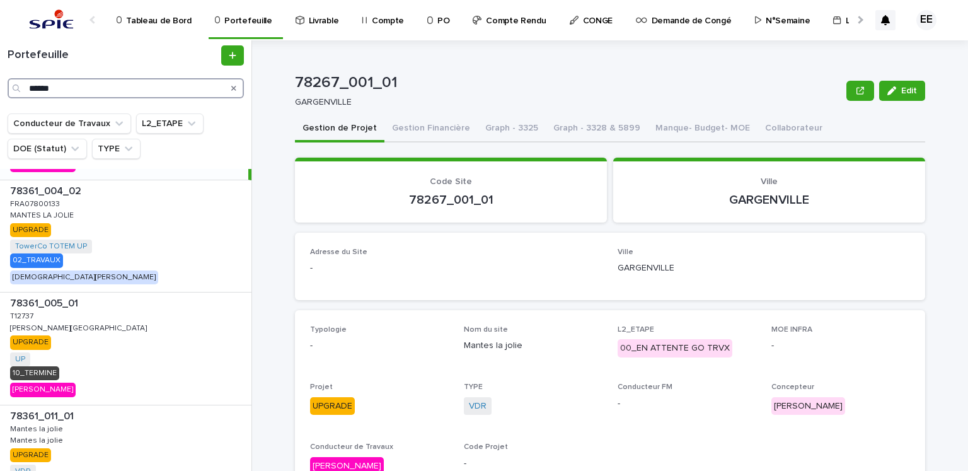
scroll to position [110, 0]
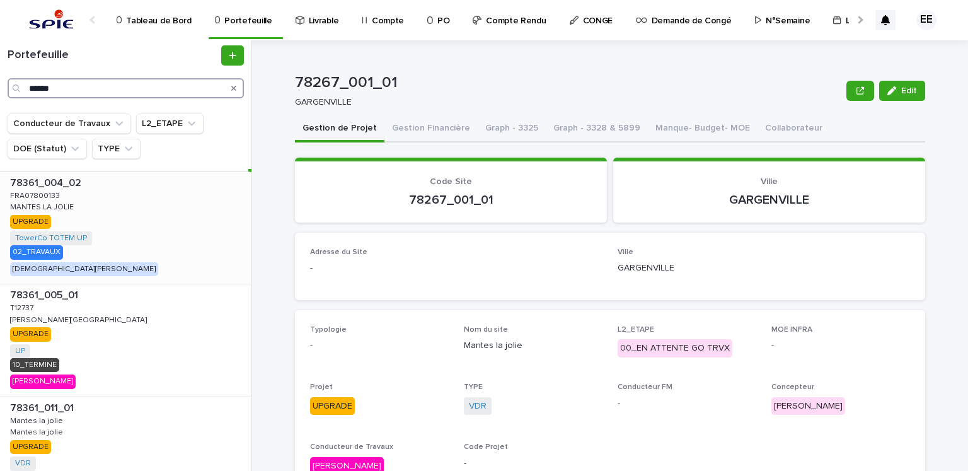
type input "******"
click at [131, 235] on div "78361_004_02 78361_004_02 FRA07800133 FRA07800133 MANTES LA JOLIE MANTES LA JOL…" at bounding box center [125, 228] width 251 height 112
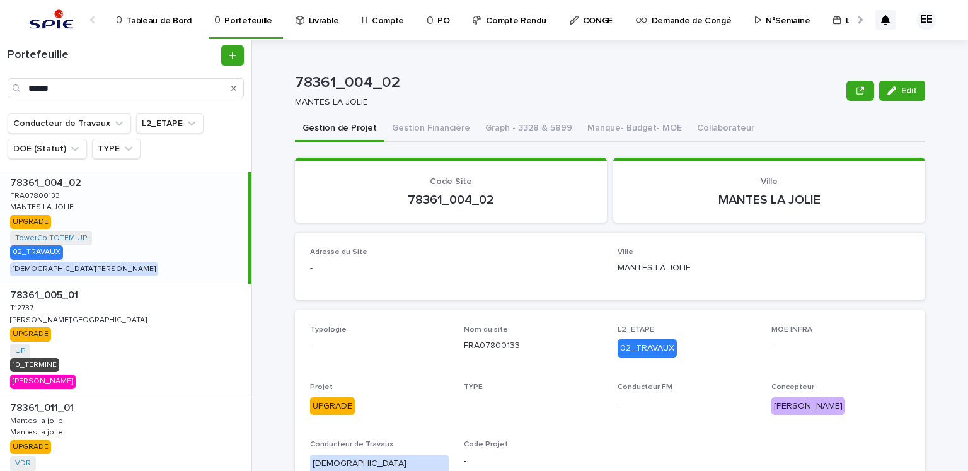
click at [435, 127] on button "Gestion Financière" at bounding box center [430, 129] width 93 height 26
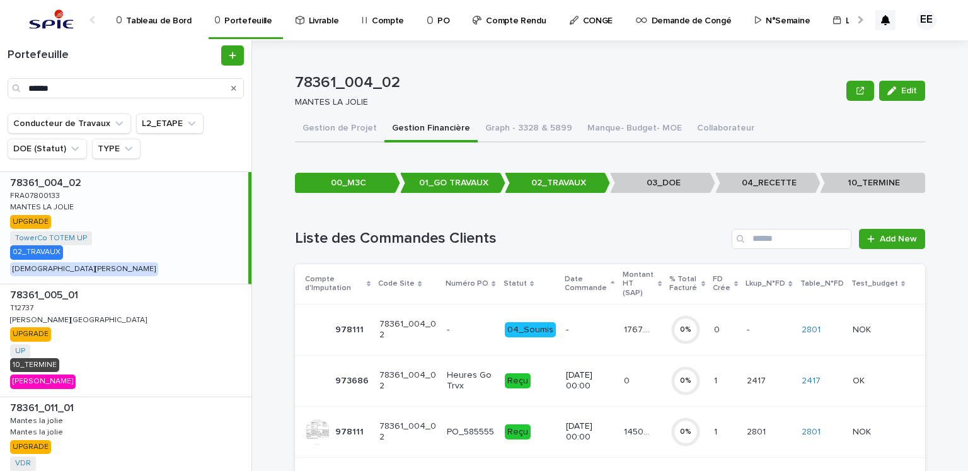
click at [631, 424] on p "14503.64" at bounding box center [639, 430] width 31 height 13
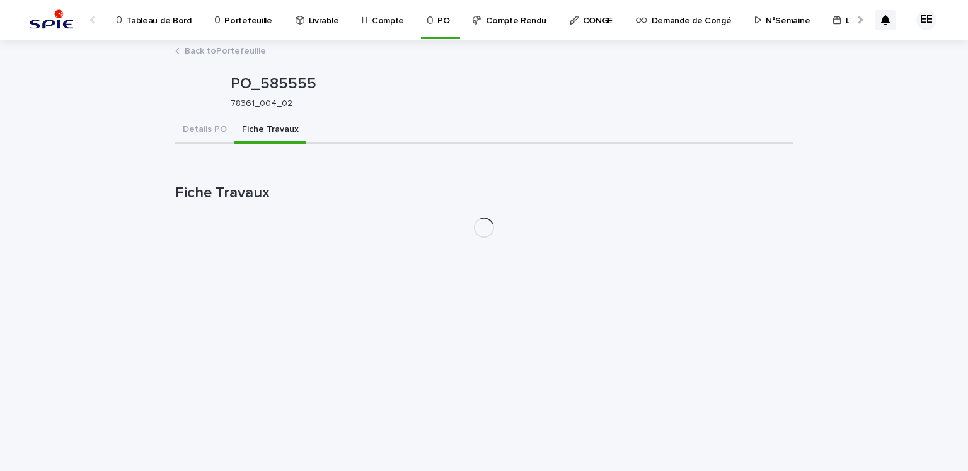
click at [277, 127] on button "Fiche Travaux" at bounding box center [270, 130] width 72 height 26
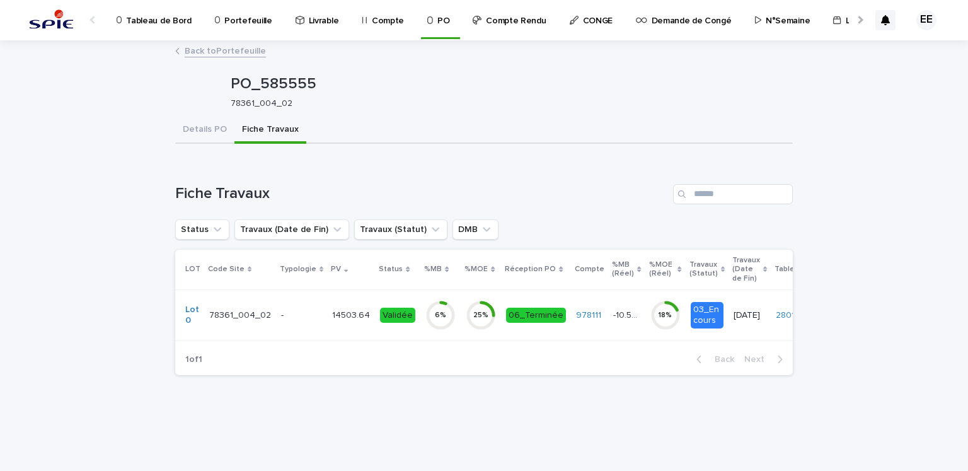
click at [327, 314] on td "14503.64 14503.64" at bounding box center [351, 314] width 48 height 51
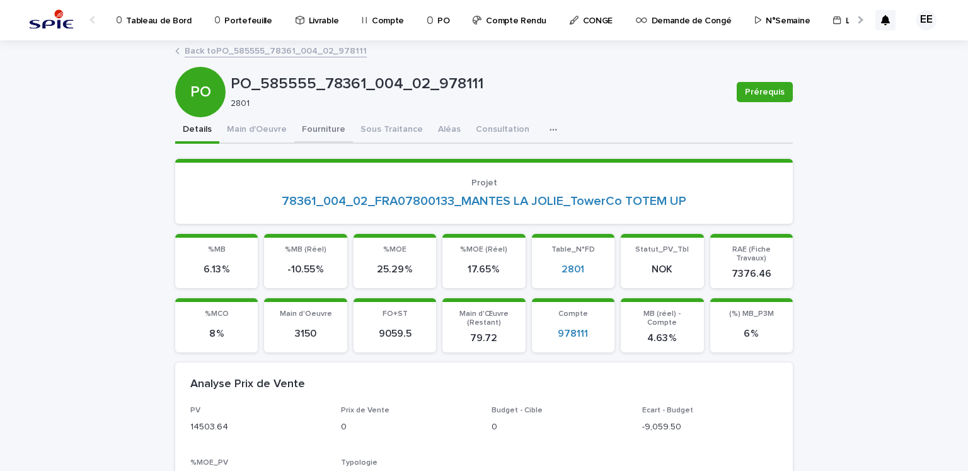
click at [312, 130] on button "Fourniture" at bounding box center [323, 130] width 59 height 26
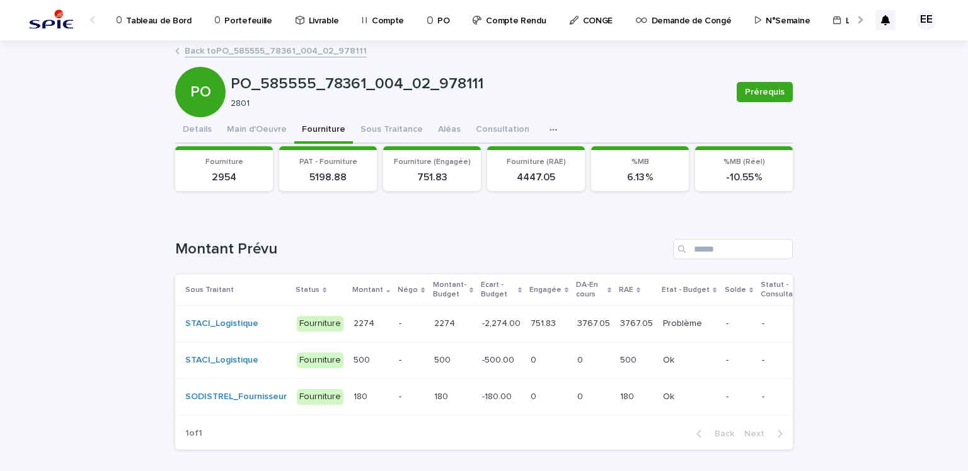
click at [532, 331] on div "751.83 751.83" at bounding box center [548, 323] width 37 height 21
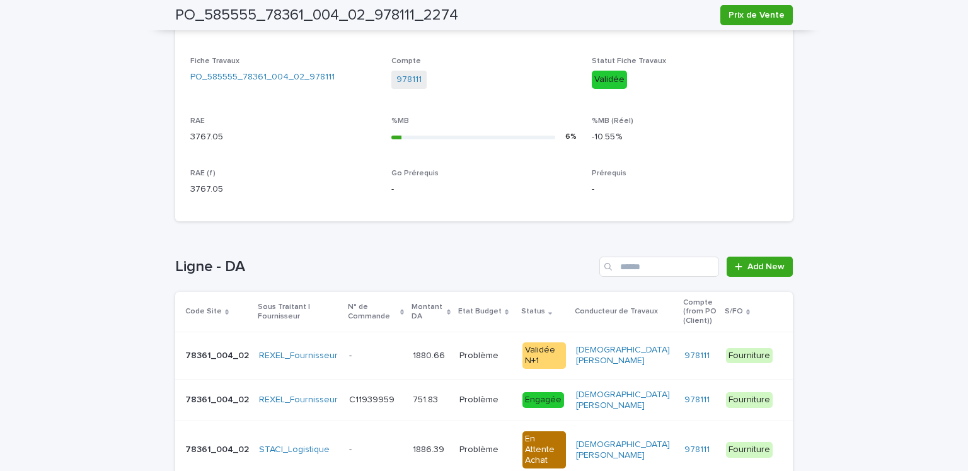
scroll to position [461, 0]
click at [466, 351] on div "Problème Problème" at bounding box center [485, 354] width 53 height 21
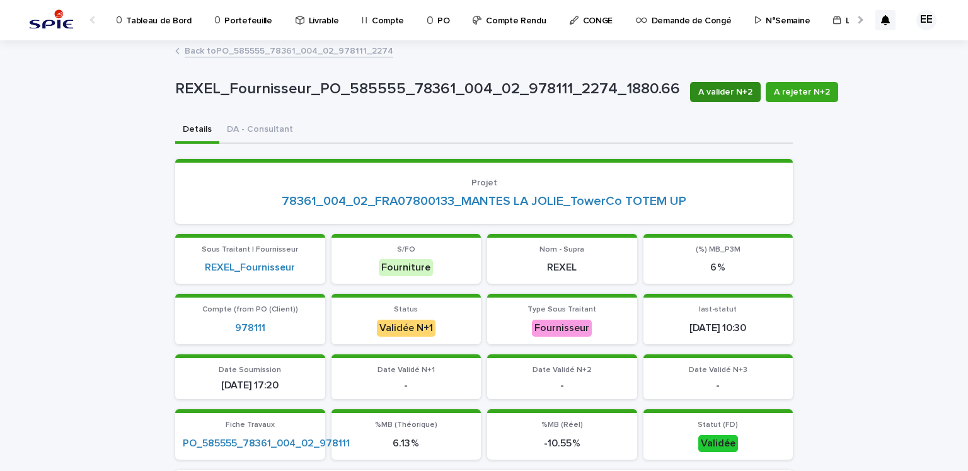
click at [715, 93] on span "A valider N+2" at bounding box center [725, 92] width 54 height 13
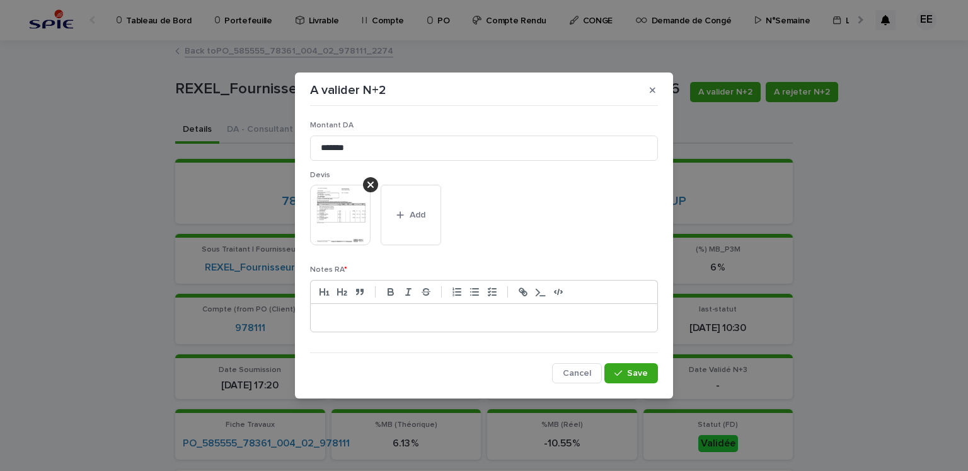
click at [450, 313] on p at bounding box center [484, 317] width 328 height 13
click at [626, 367] on button "Save" at bounding box center [631, 373] width 54 height 20
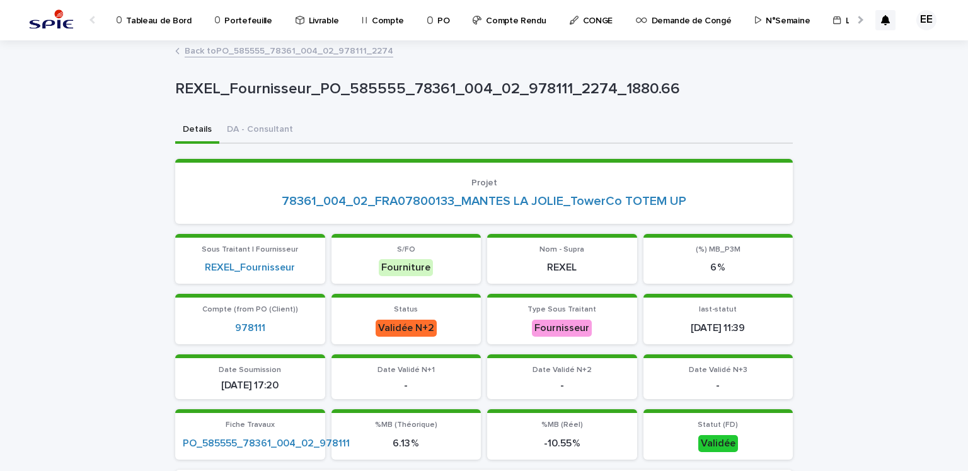
click at [300, 52] on link "Back to PO_585555_78361_004_02_978111_2274" at bounding box center [289, 50] width 209 height 14
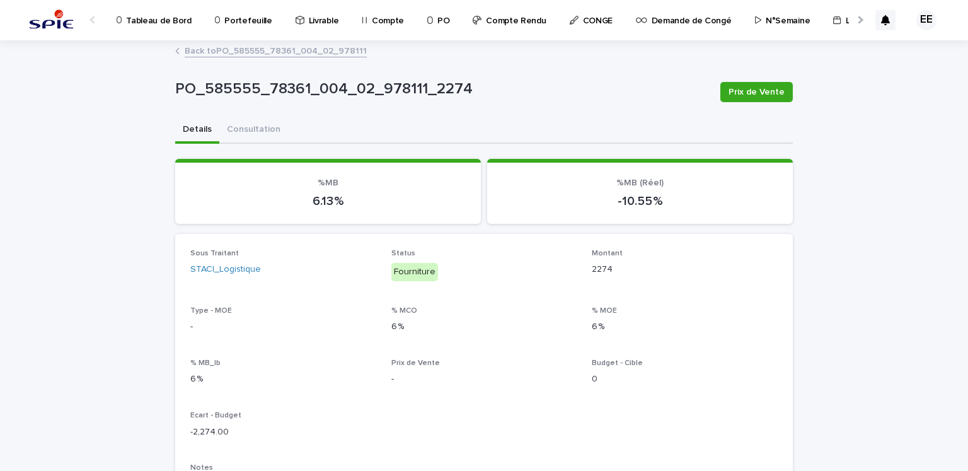
click at [290, 50] on link "Back to PO_585555_78361_004_02_978111" at bounding box center [276, 50] width 182 height 14
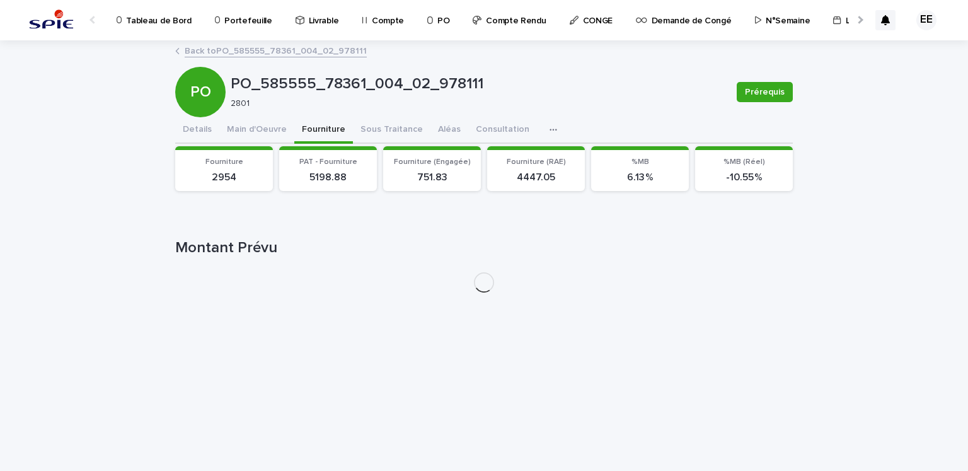
click at [290, 50] on link "Back to PO_585555_78361_004_02_978111" at bounding box center [276, 50] width 182 height 14
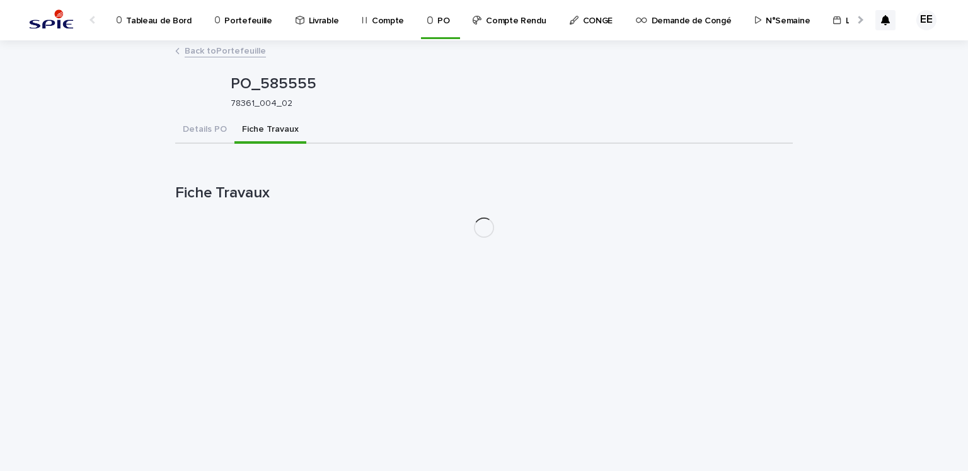
click at [256, 51] on link "Back to Portefeuille" at bounding box center [225, 50] width 81 height 14
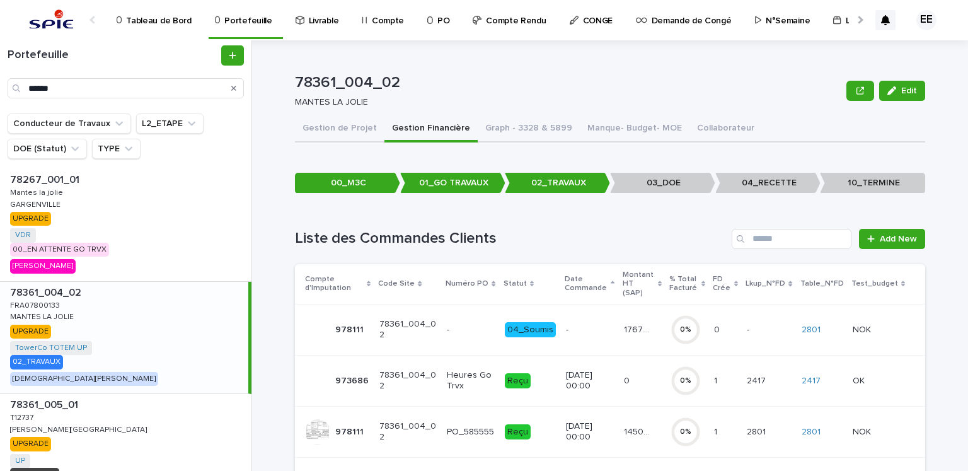
click at [592, 328] on div "-" at bounding box center [590, 329] width 48 height 21
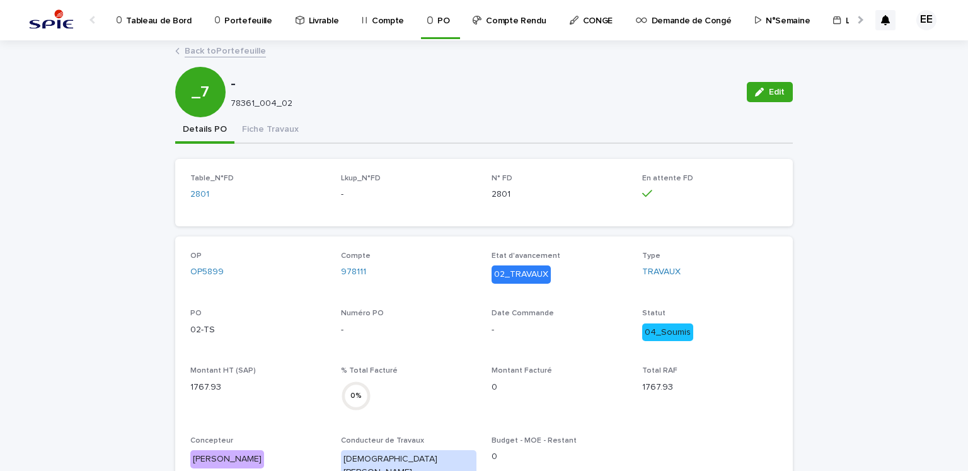
click at [246, 51] on link "Back to Portefeuille" at bounding box center [225, 50] width 81 height 14
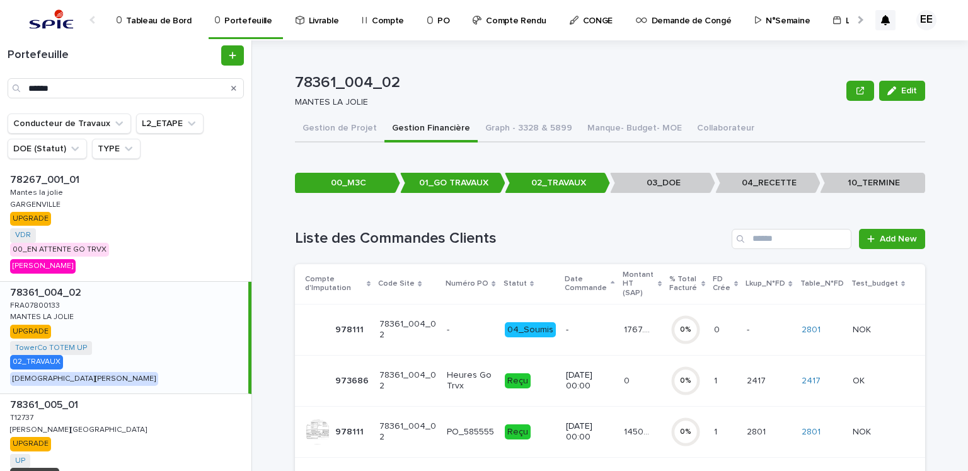
click at [423, 66] on div "78361_004_02 MANTES LA JOLIE Edit" at bounding box center [610, 91] width 630 height 50
click at [855, 19] on div at bounding box center [859, 20] width 8 height 8
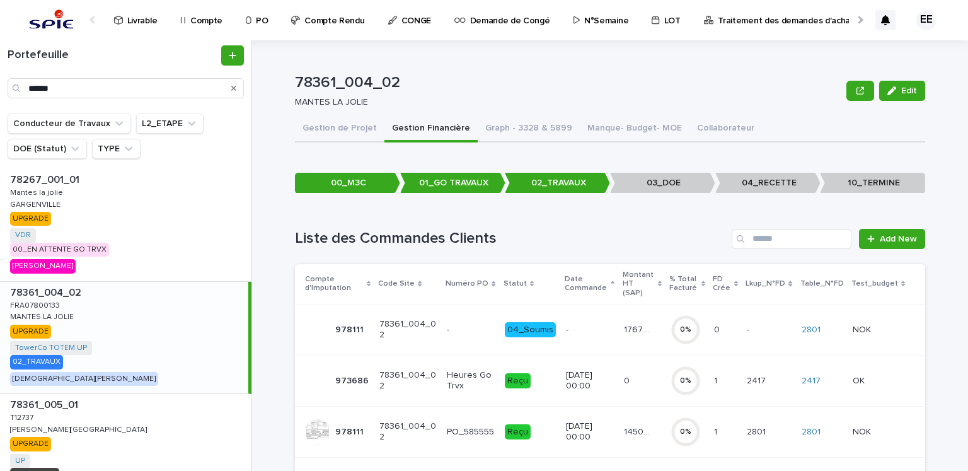
scroll to position [0, 265]
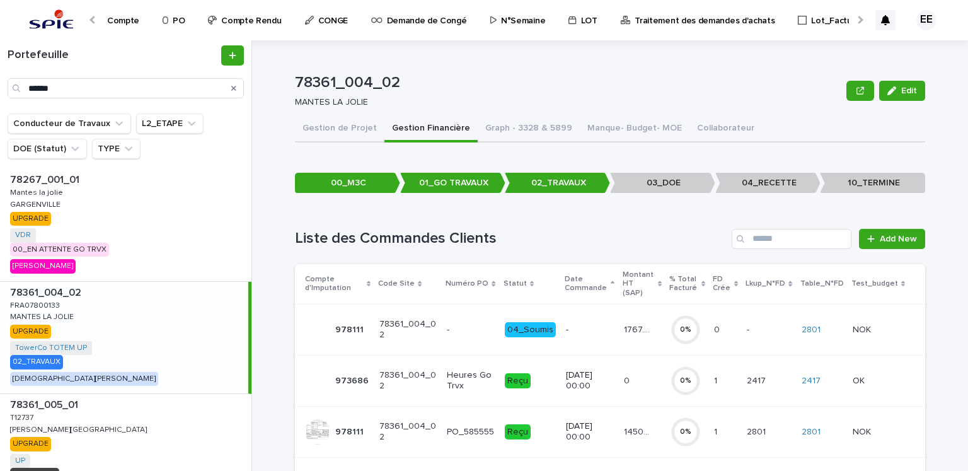
click at [701, 16] on p "Traitement des demandes d'achats" at bounding box center [704, 13] width 140 height 26
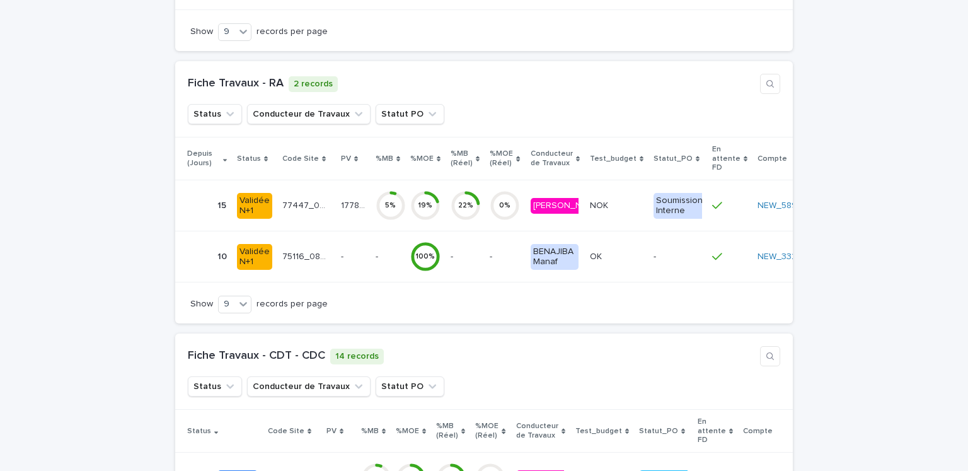
scroll to position [2578, 0]
